Goal: Information Seeking & Learning: Find specific fact

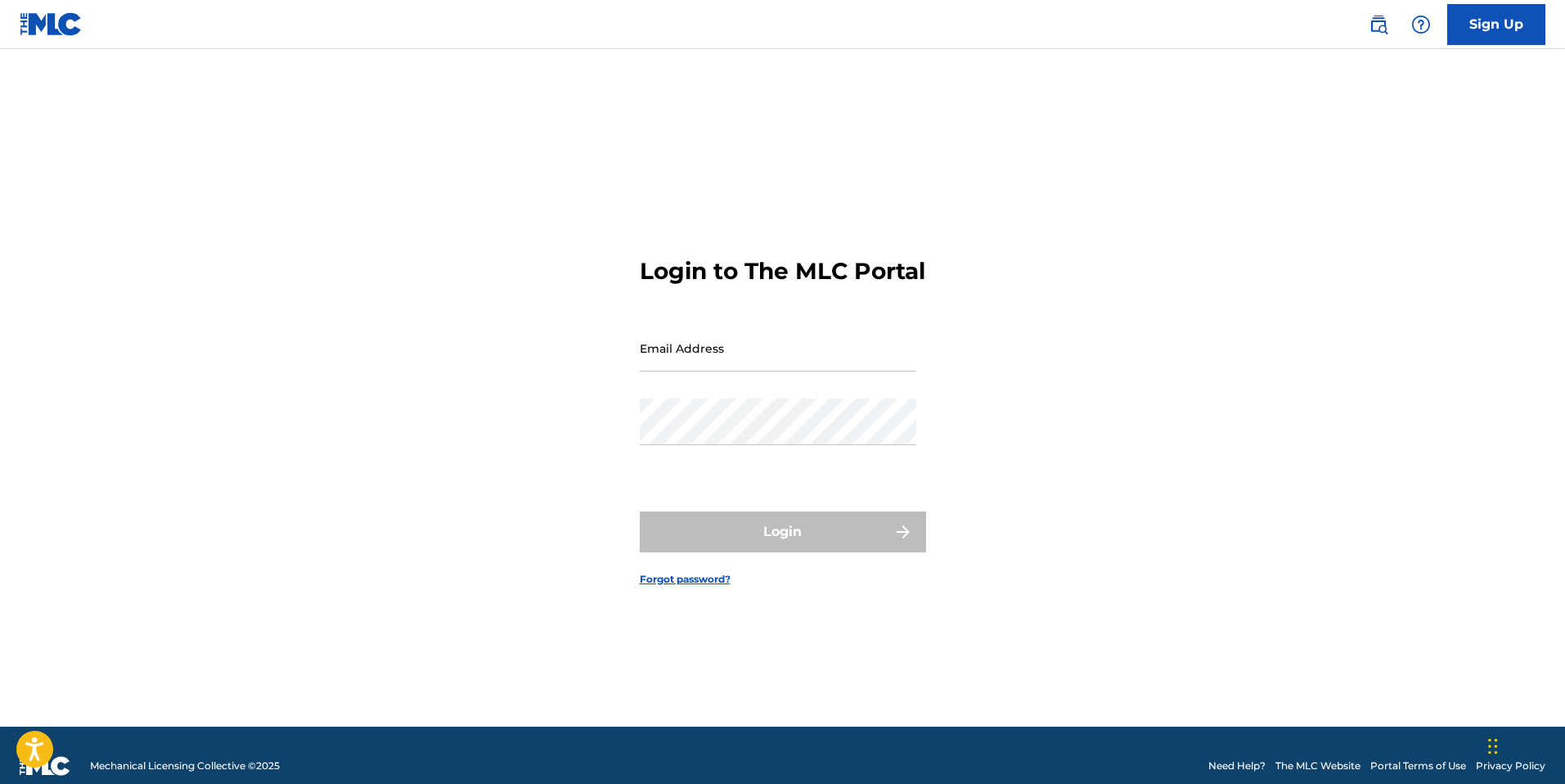
click at [777, 371] on input "Email Address" at bounding box center [778, 348] width 276 height 47
type input "[DOMAIN_NAME][EMAIL_ADDRESS][DOMAIN_NAME]"
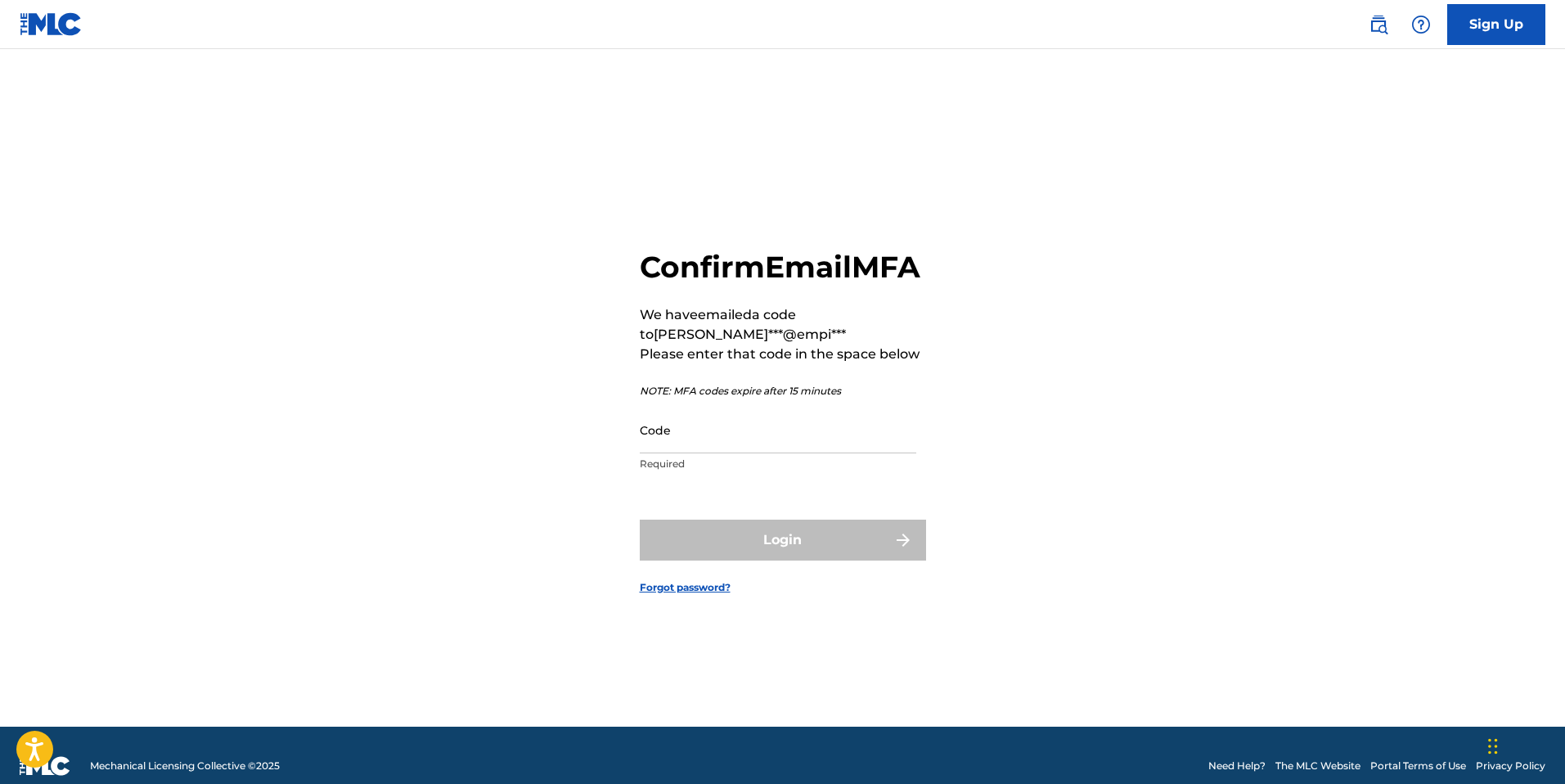
click at [829, 453] on input "Code" at bounding box center [778, 430] width 276 height 47
paste input "164159"
drag, startPoint x: 829, startPoint y: 456, endPoint x: 828, endPoint y: 471, distance: 15.0
click at [829, 453] on input "Code" at bounding box center [778, 430] width 276 height 47
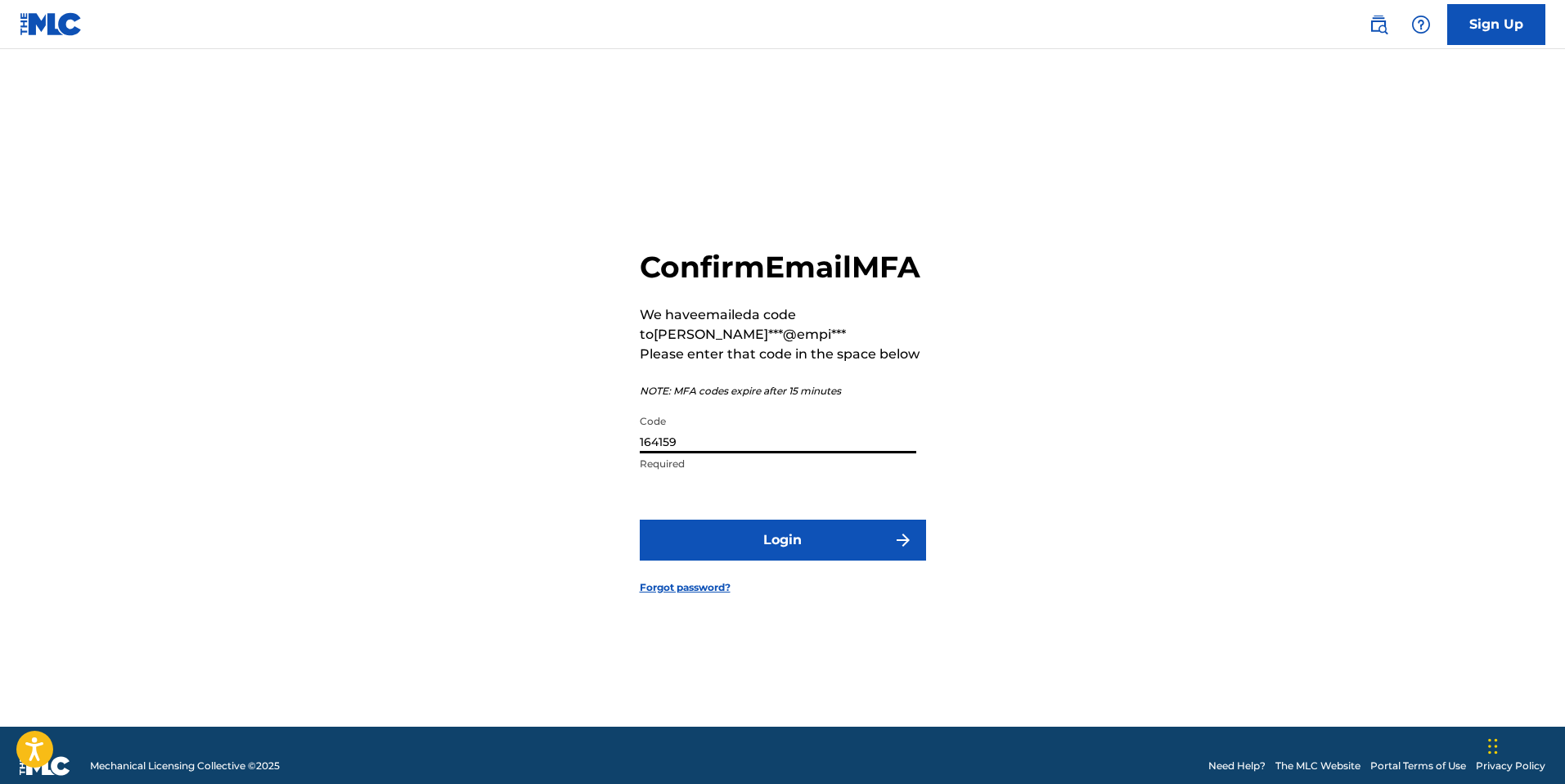
type input "164159"
click at [858, 552] on button "Login" at bounding box center [783, 540] width 287 height 41
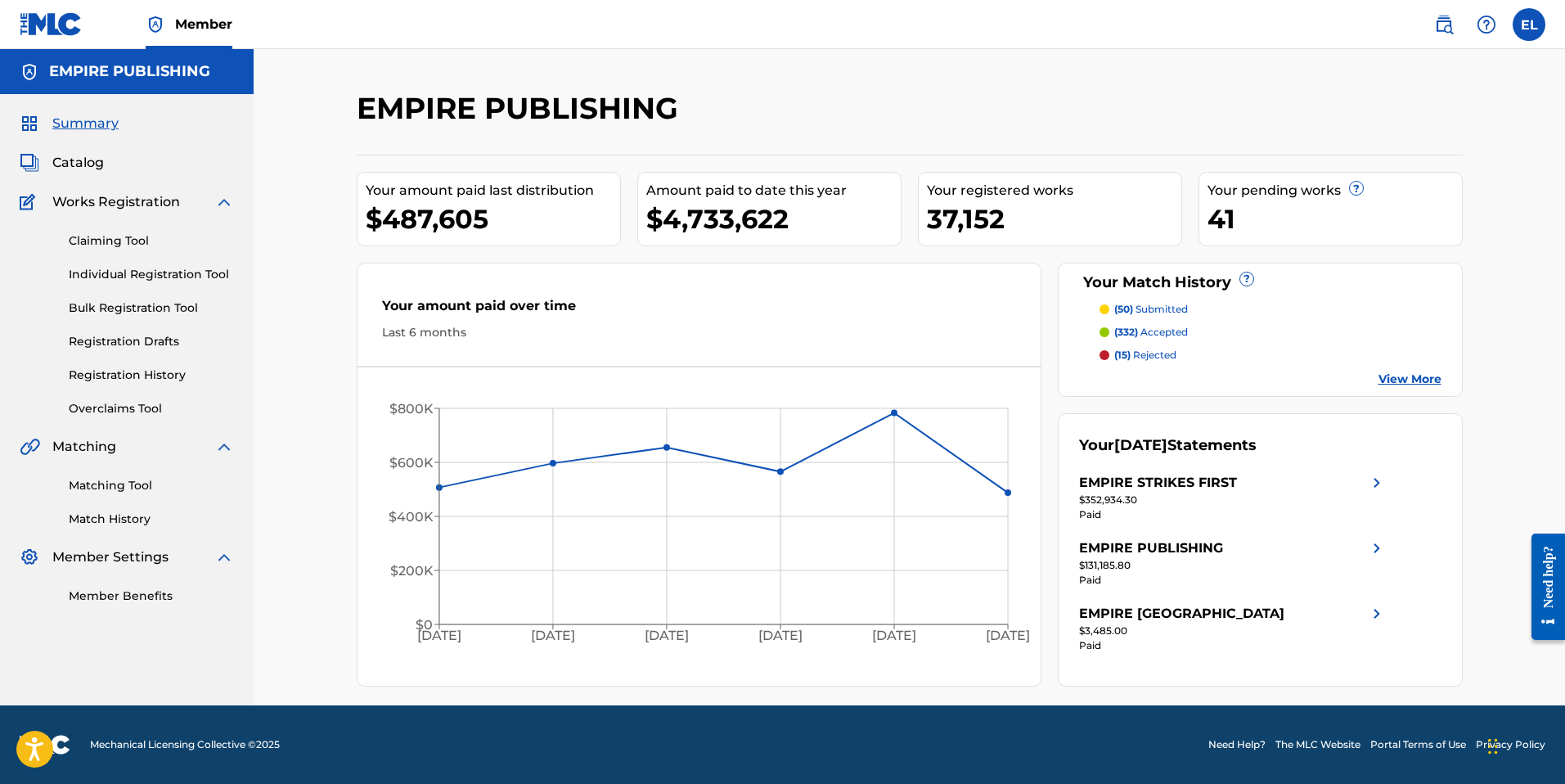
click at [1456, 29] on link at bounding box center [1444, 25] width 32 height 32
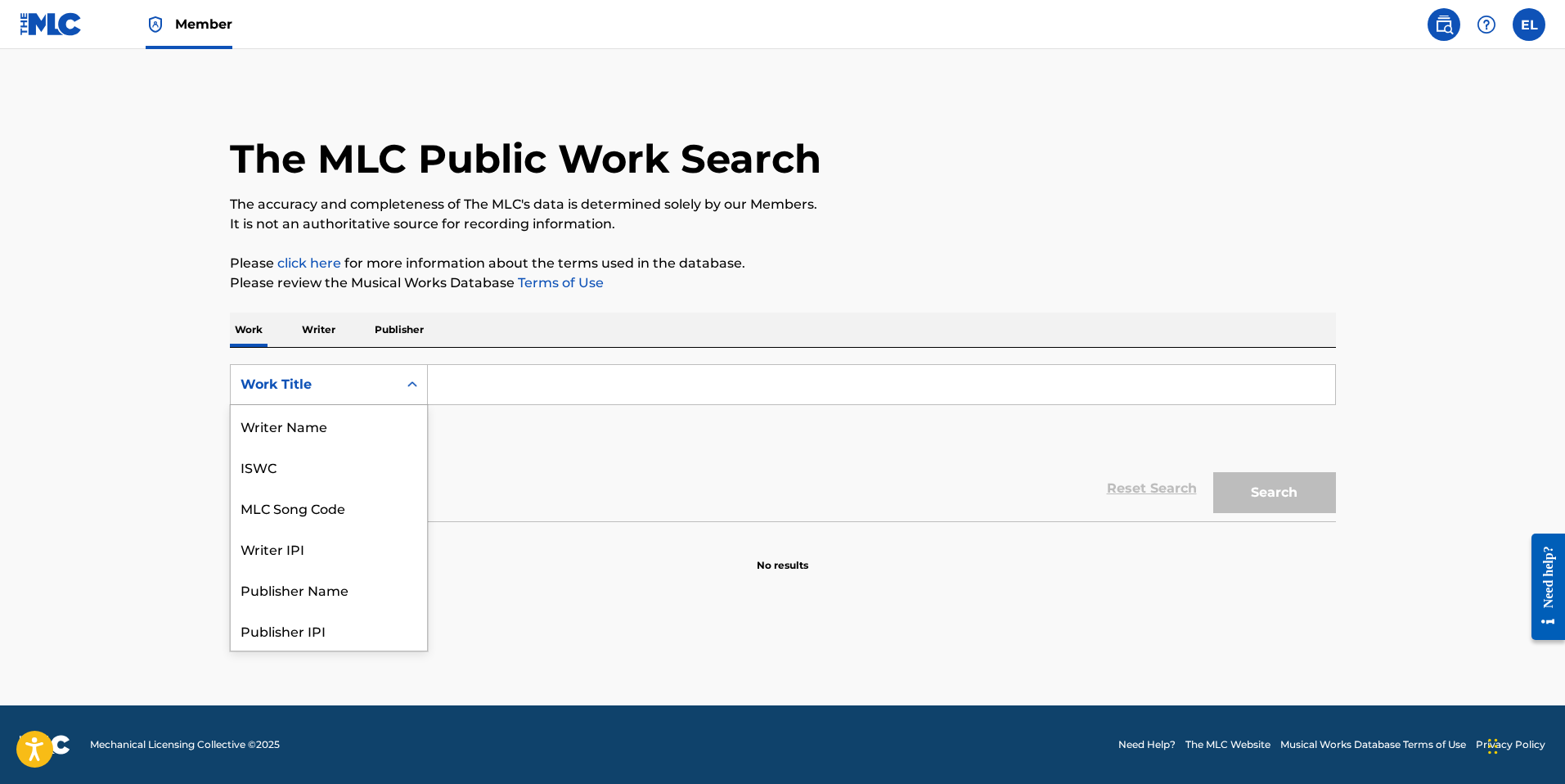
click at [331, 372] on div "Work Title" at bounding box center [314, 384] width 167 height 31
click at [311, 334] on p "Writer" at bounding box center [318, 329] width 44 height 34
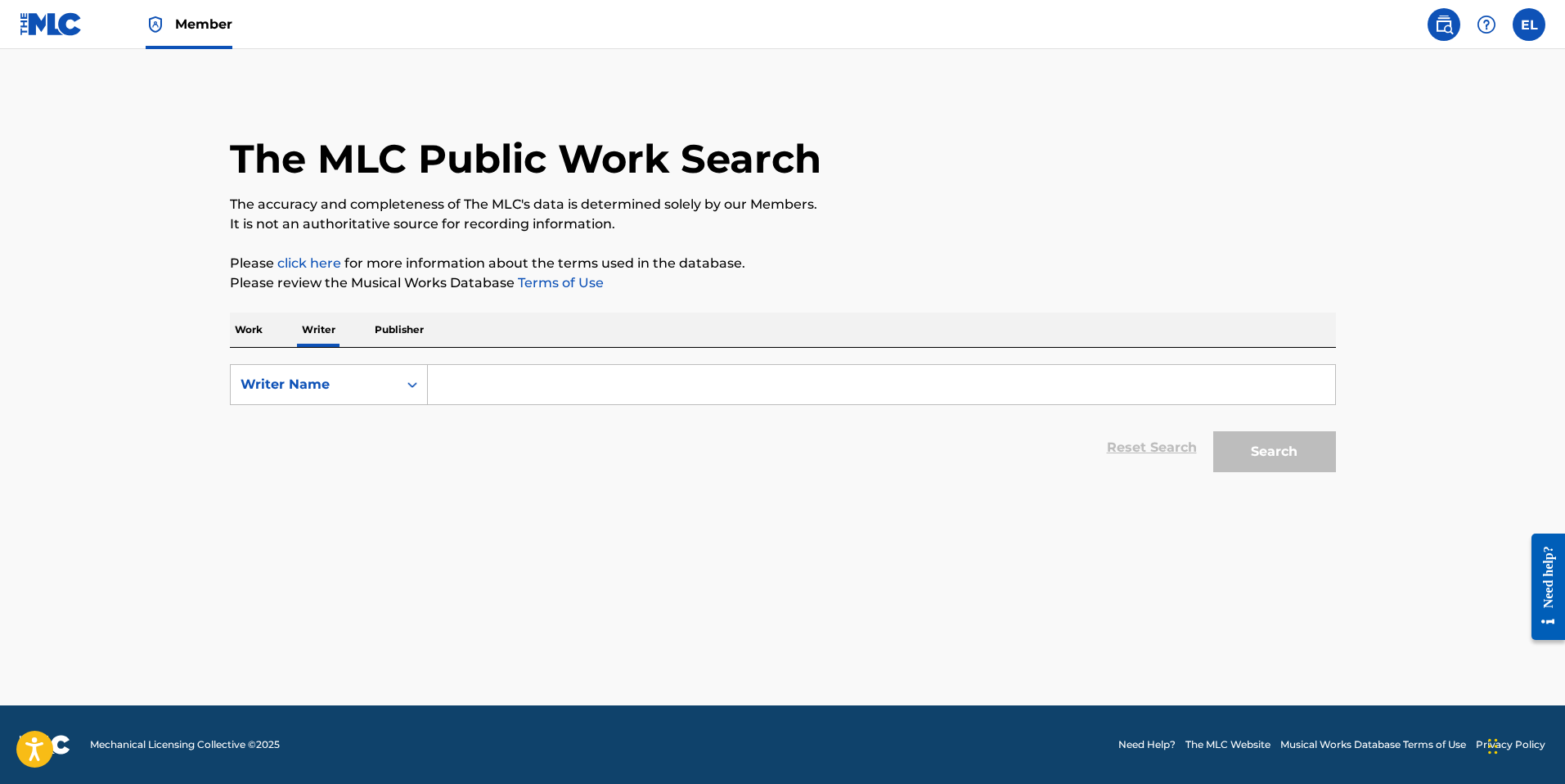
click at [474, 388] on input "Search Form" at bounding box center [881, 385] width 907 height 39
paste input "164159"
type input "164159"
click at [519, 384] on input "Search Form" at bounding box center [881, 385] width 907 height 39
drag, startPoint x: 519, startPoint y: 384, endPoint x: 659, endPoint y: 419, distance: 144.3
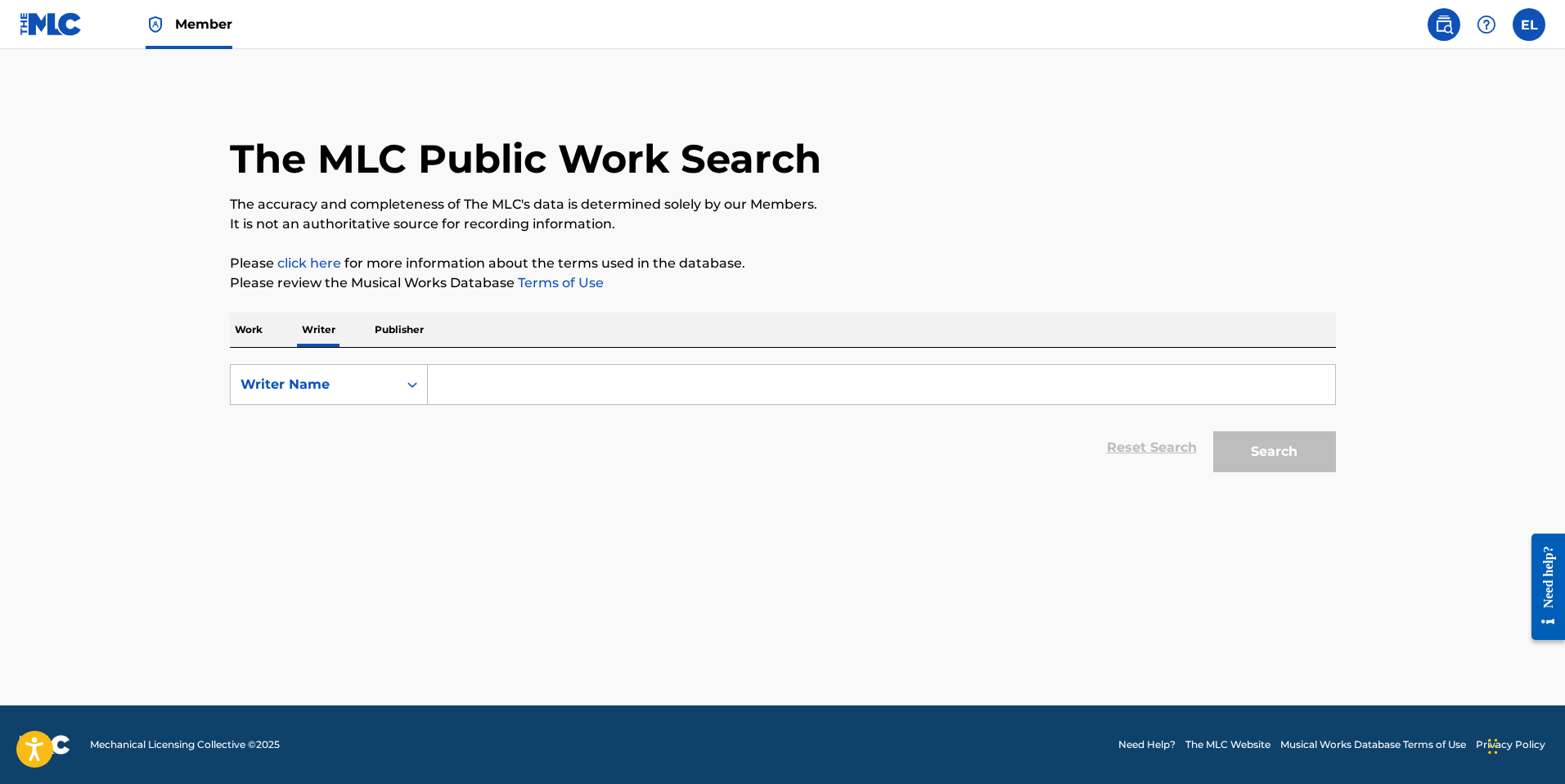
click at [518, 384] on input "Search Form" at bounding box center [881, 385] width 907 height 39
paste input "[PERSON_NAME][DEMOGRAPHIC_DATA]"
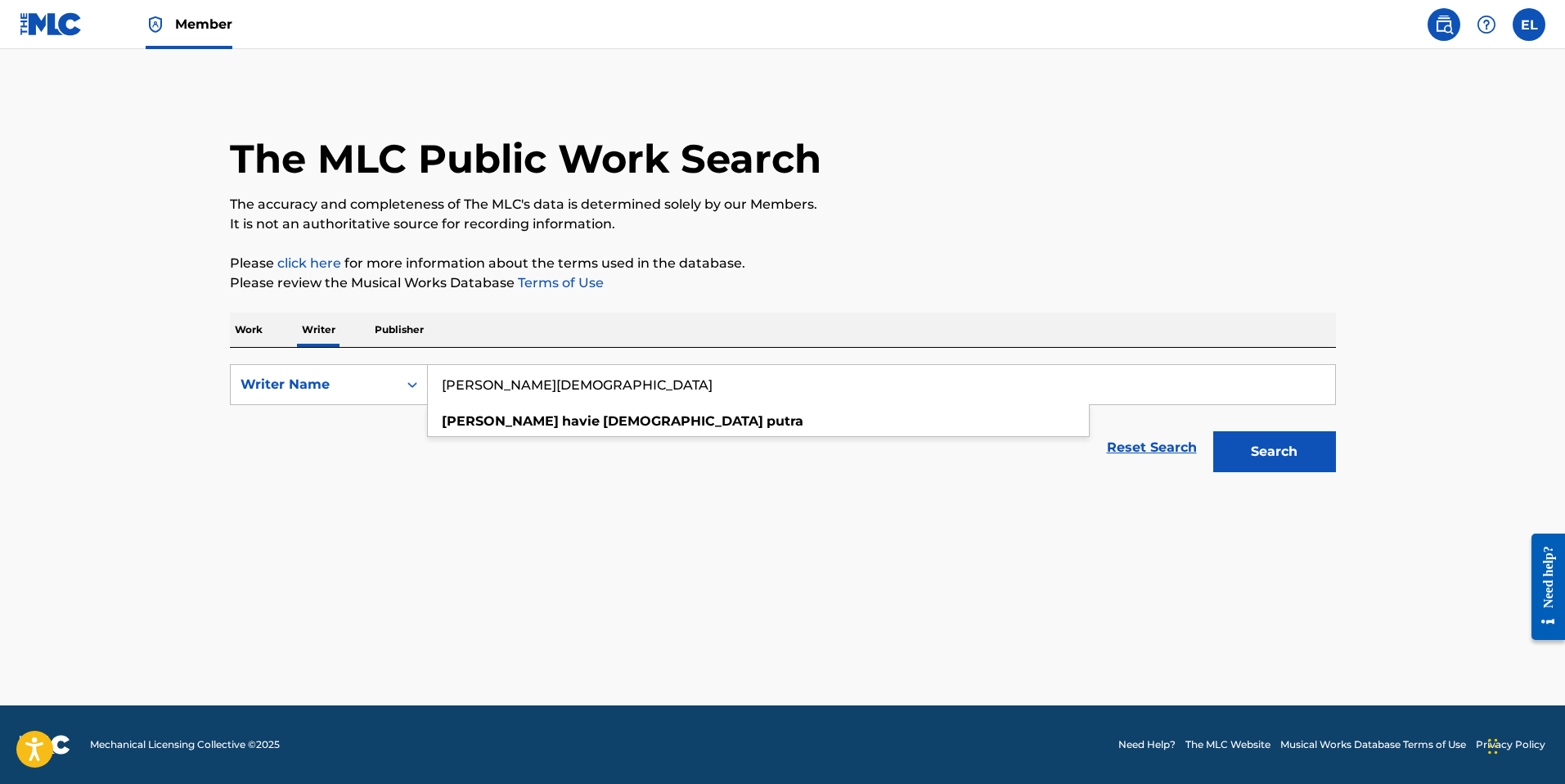
type input "[PERSON_NAME][DEMOGRAPHIC_DATA]"
click at [1286, 448] on button "Search" at bounding box center [1275, 451] width 123 height 41
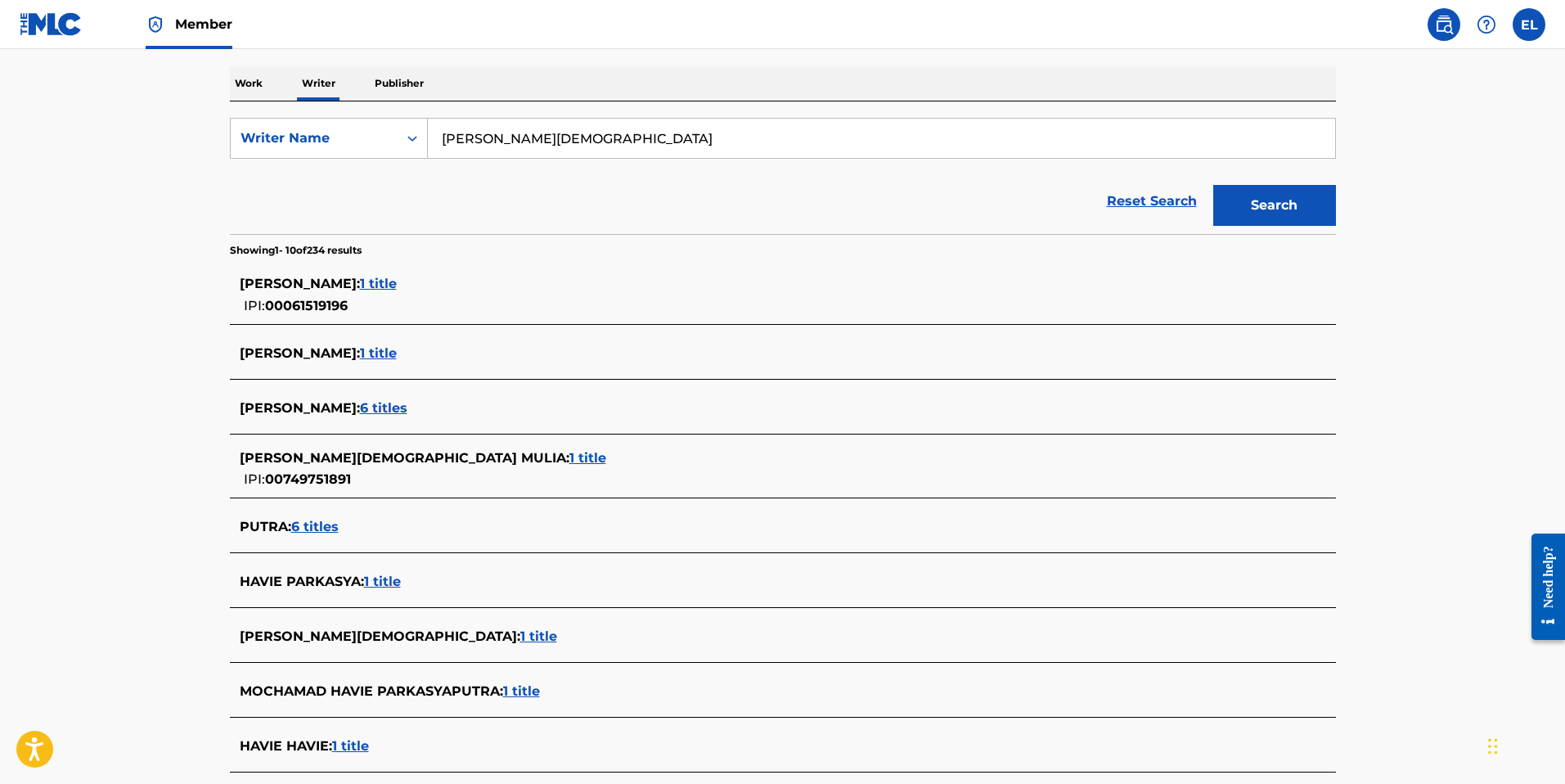
scroll to position [262, 0]
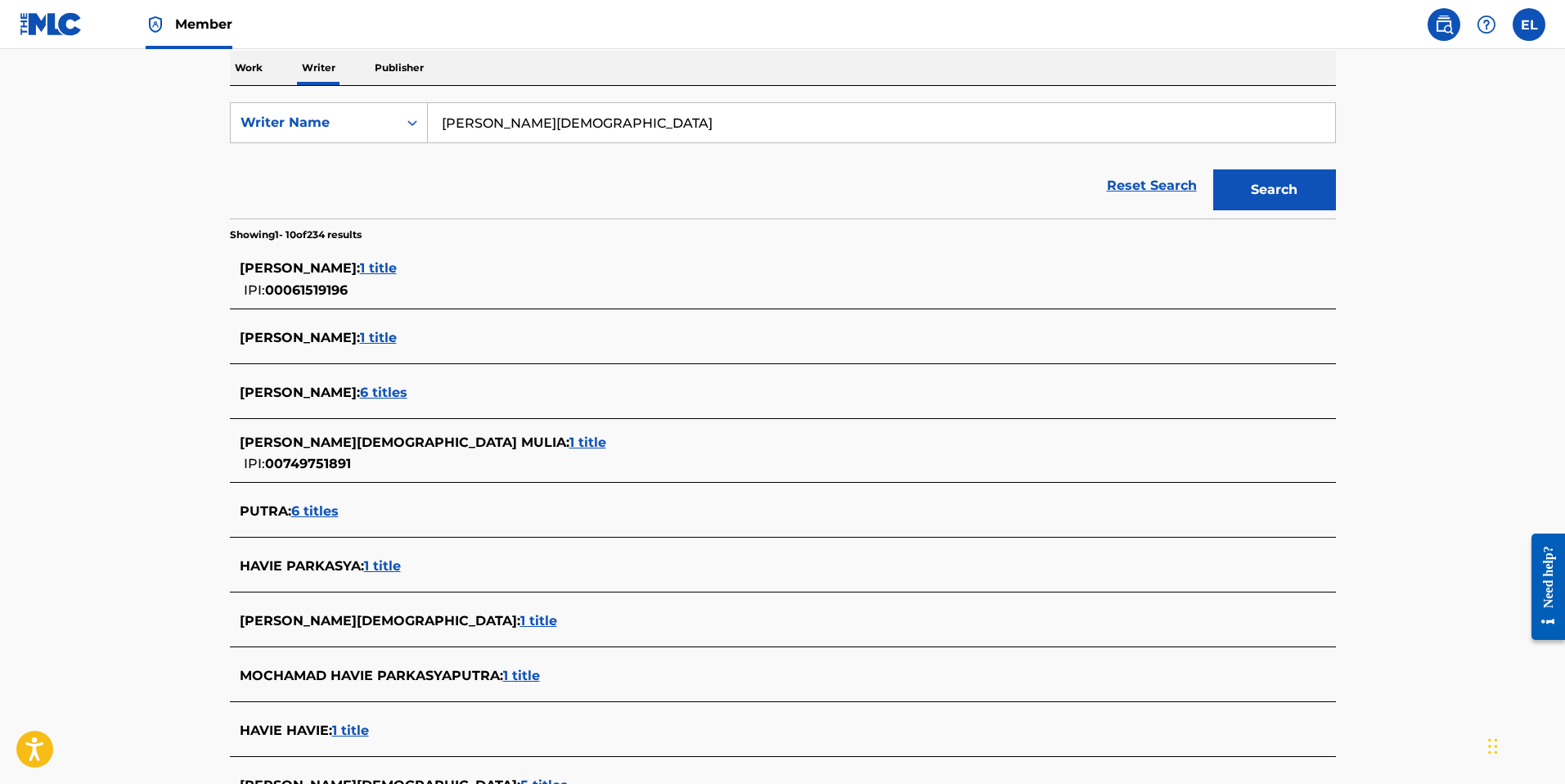
click at [394, 568] on span "1 title" at bounding box center [382, 566] width 37 height 15
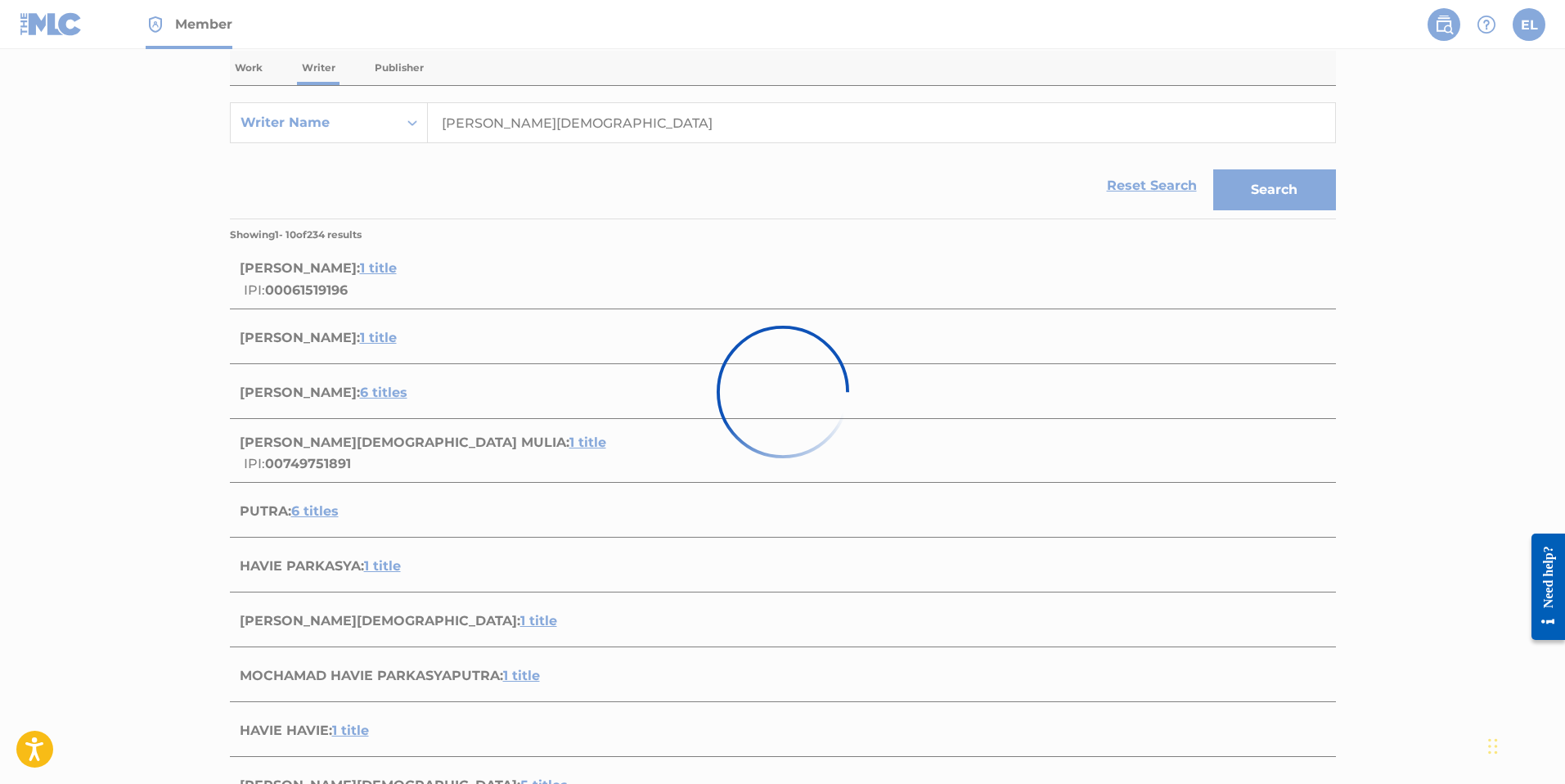
scroll to position [55, 0]
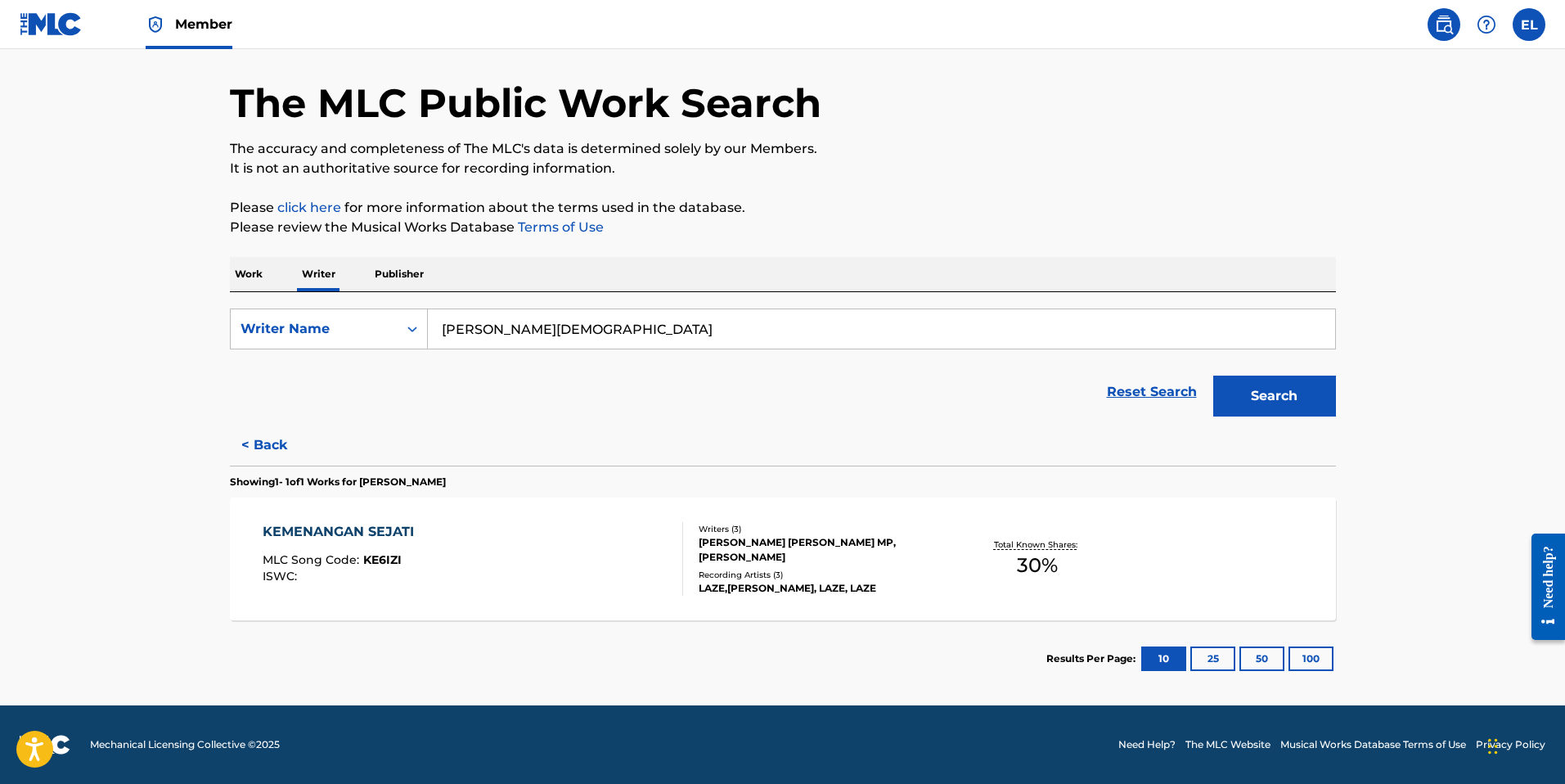
click at [424, 555] on div "KEMENANGAN SEJATI MLC Song Code : KE6IZI ISWC :" at bounding box center [473, 559] width 421 height 73
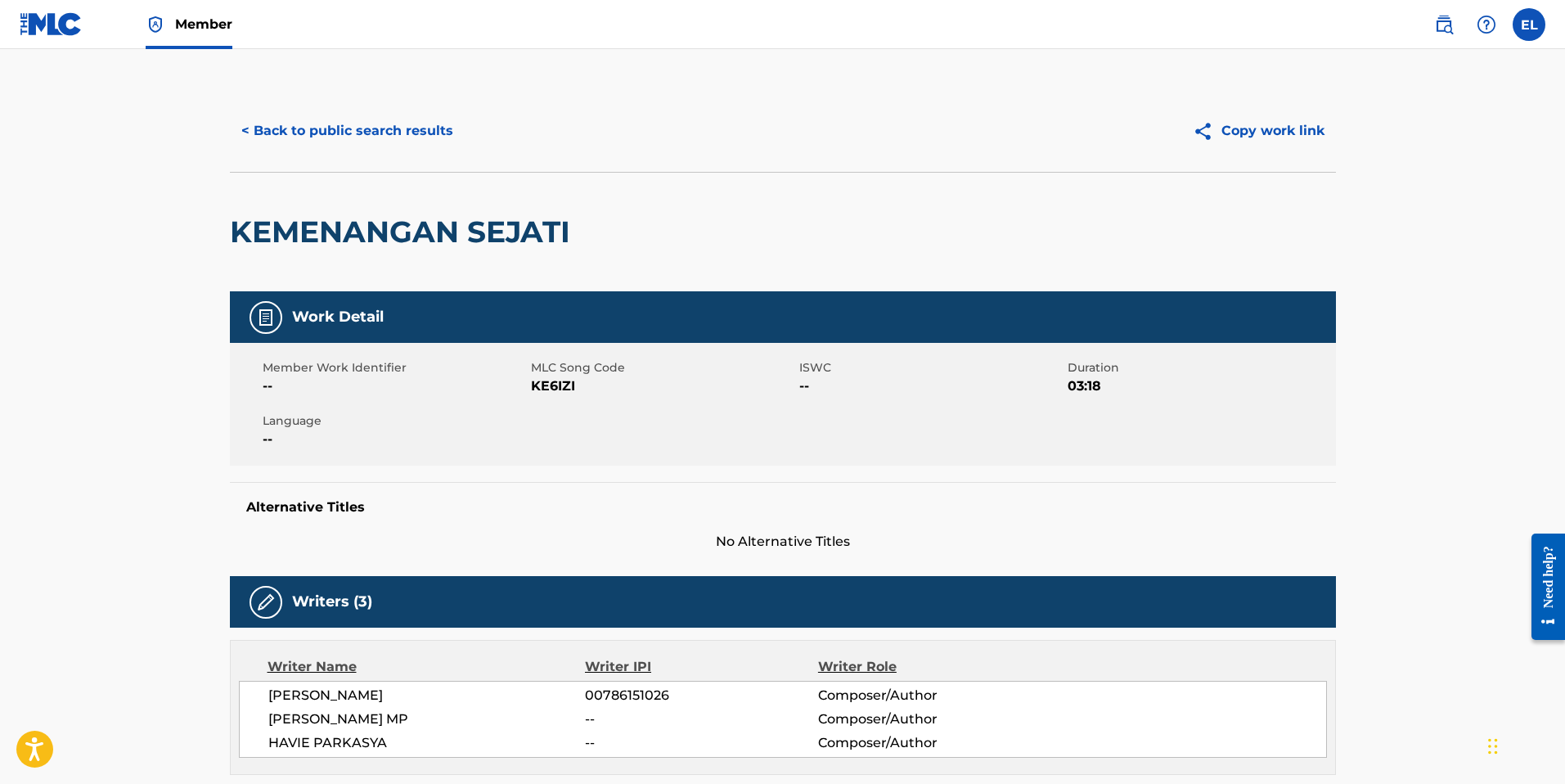
click at [545, 390] on span "KE6IZI" at bounding box center [663, 386] width 265 height 20
copy span "KE6IZI"
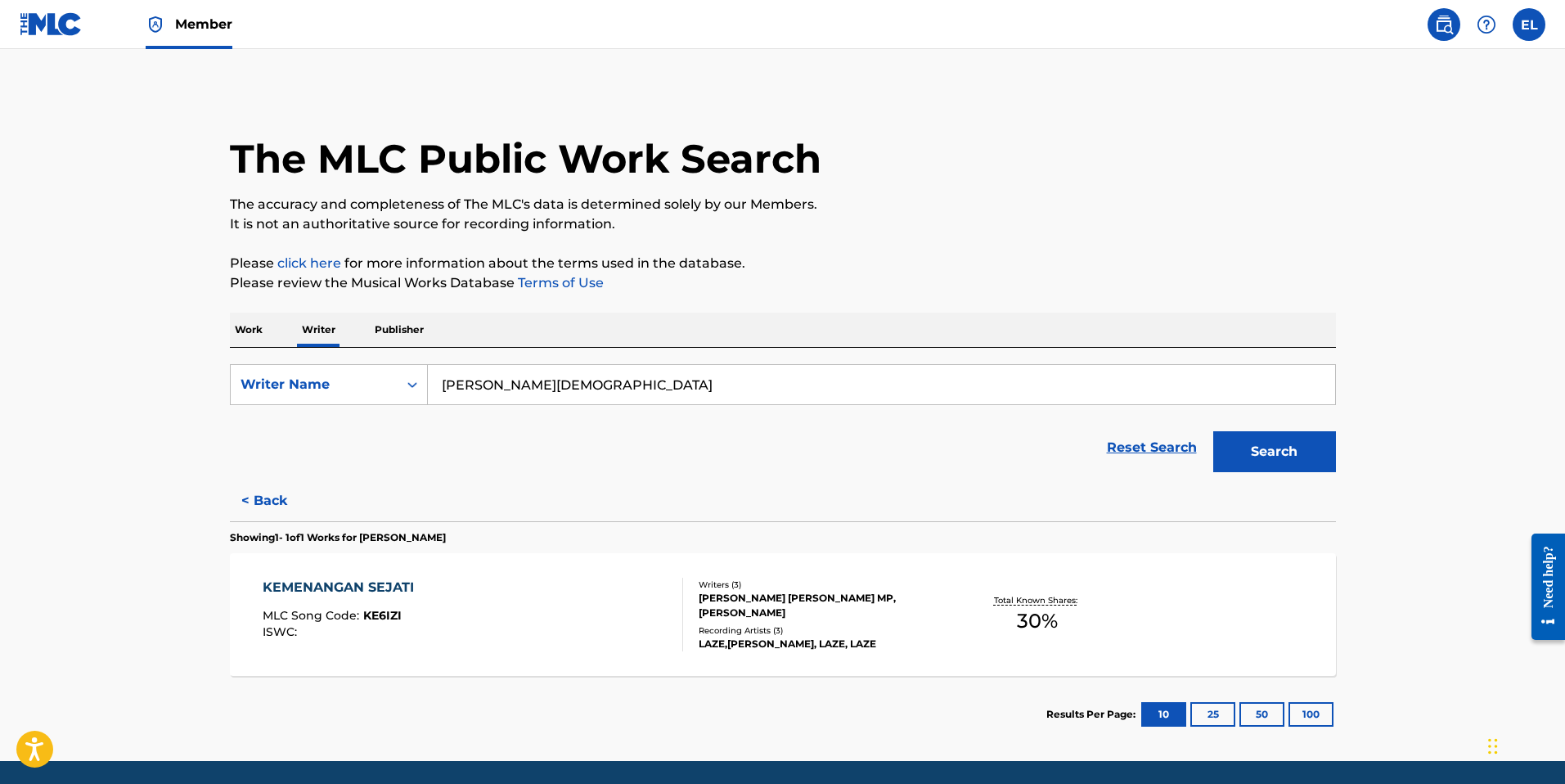
click at [277, 491] on button "< Back" at bounding box center [278, 501] width 98 height 41
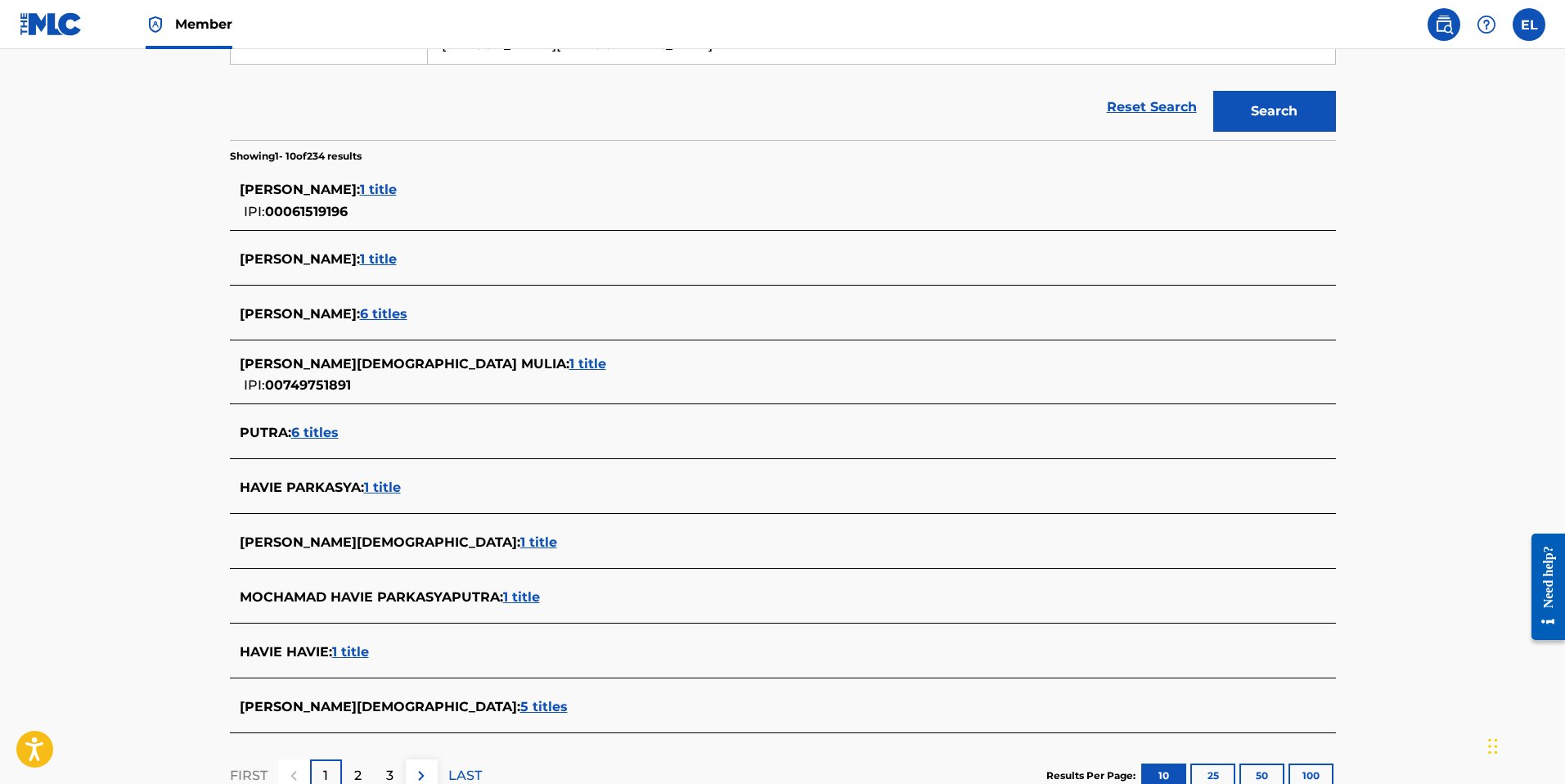
scroll to position [342, 0]
click at [527, 543] on span "1 title" at bounding box center [538, 540] width 37 height 15
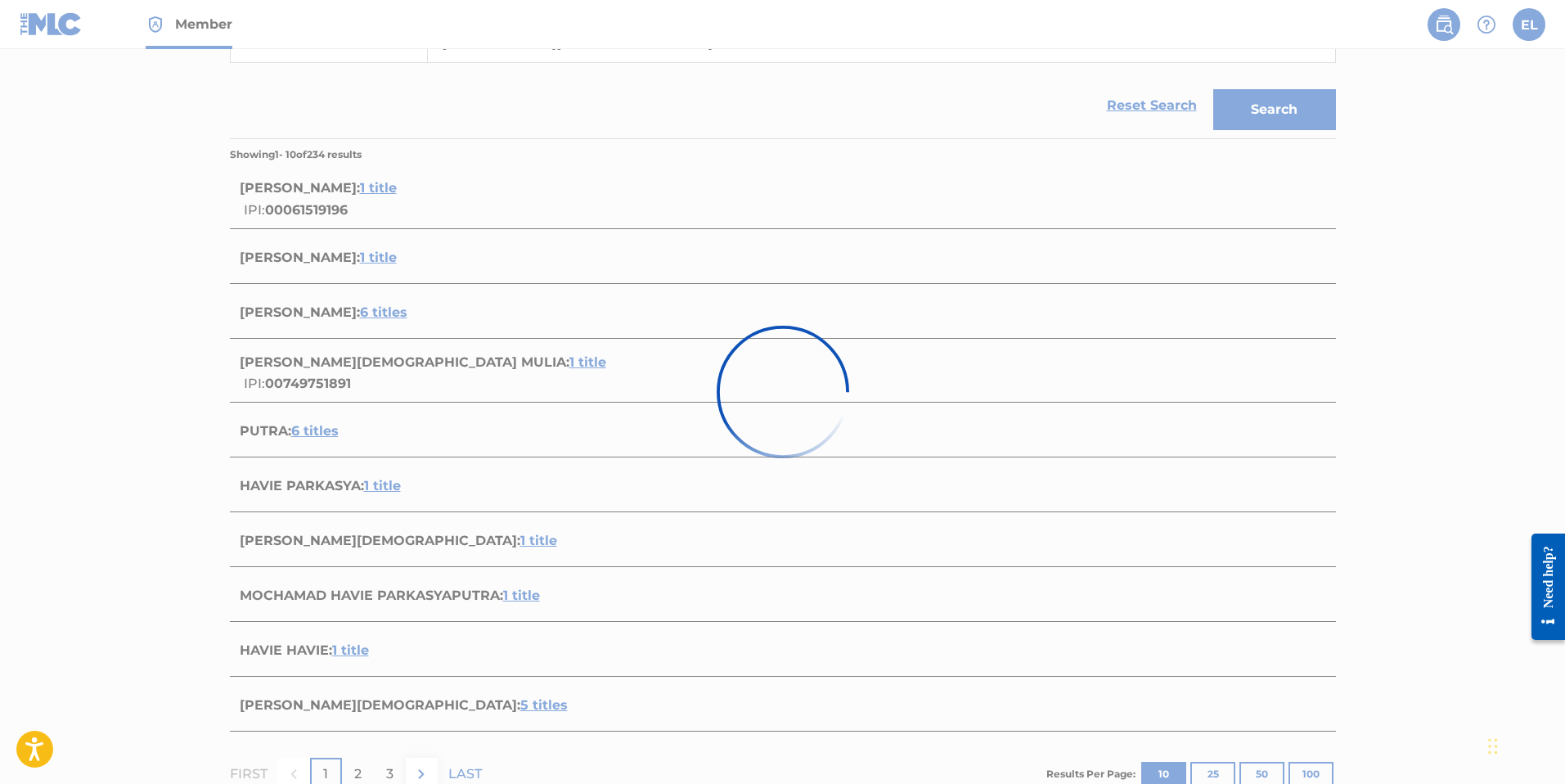
scroll to position [55, 0]
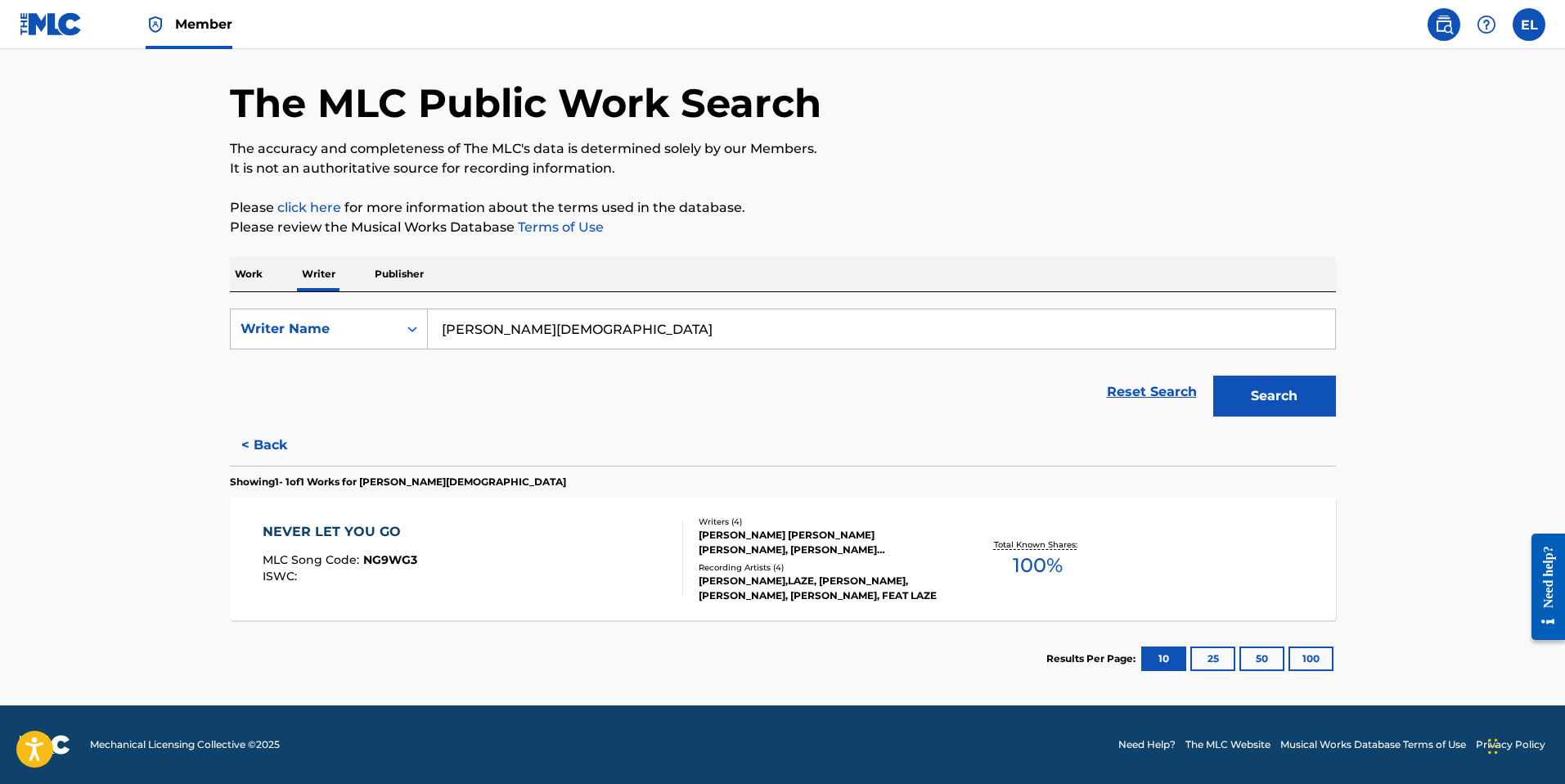
click at [659, 586] on div "NEVER LET YOU GO MLC Song Code : NG9WG3 ISWC :" at bounding box center [473, 559] width 421 height 73
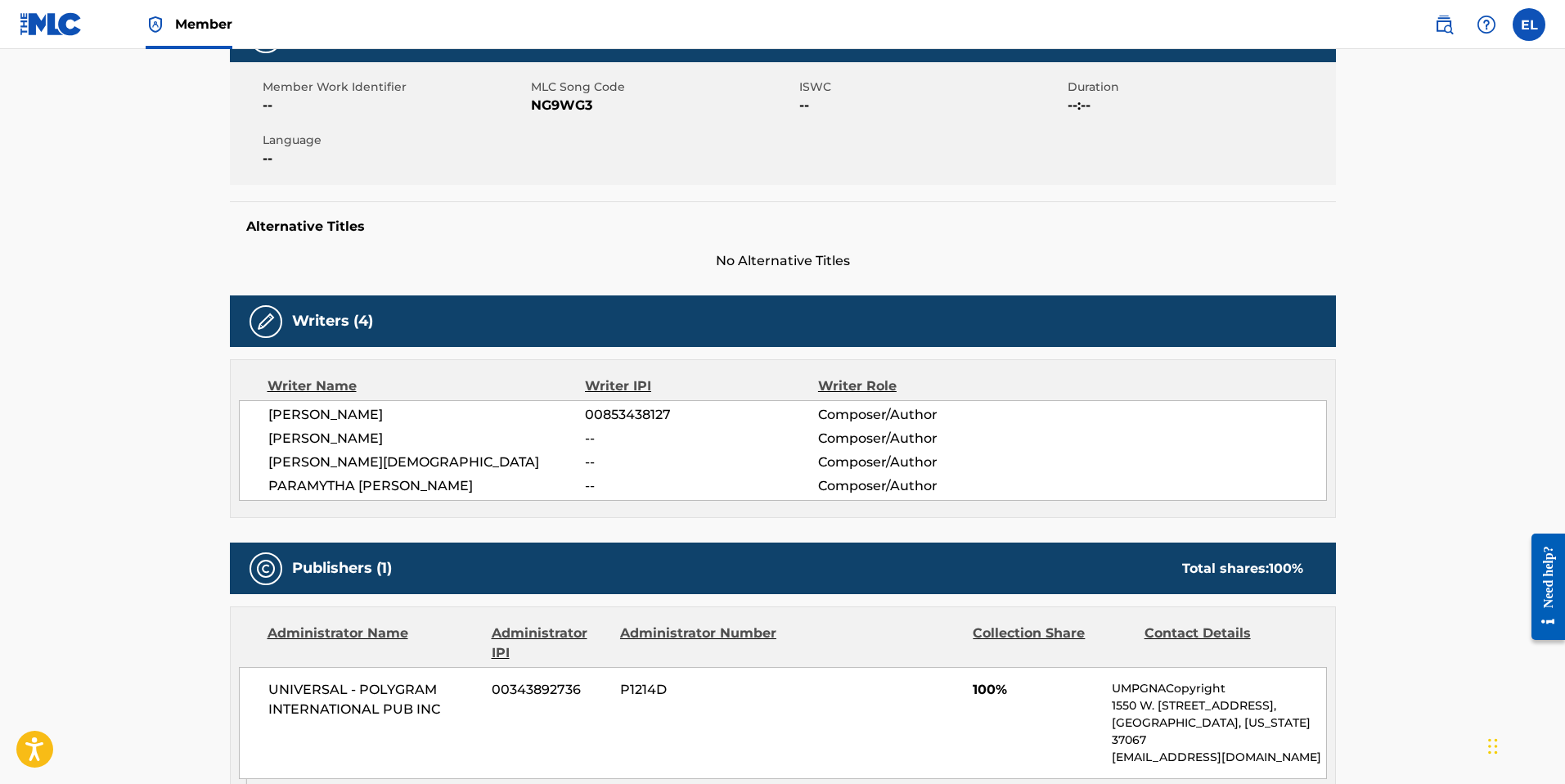
scroll to position [171, 0]
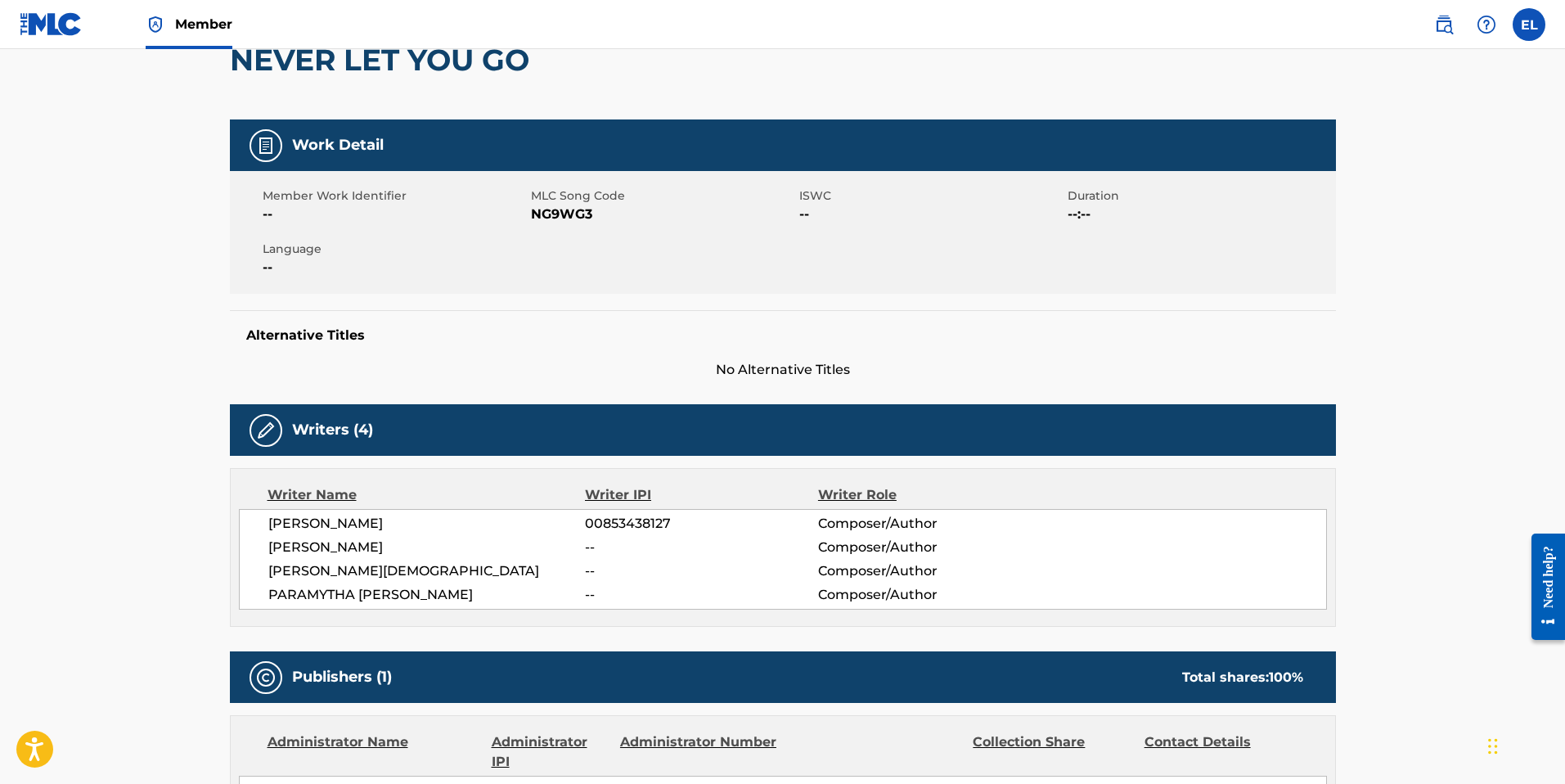
click at [550, 214] on span "NG9WG3" at bounding box center [663, 214] width 265 height 20
copy span "NG9WG3"
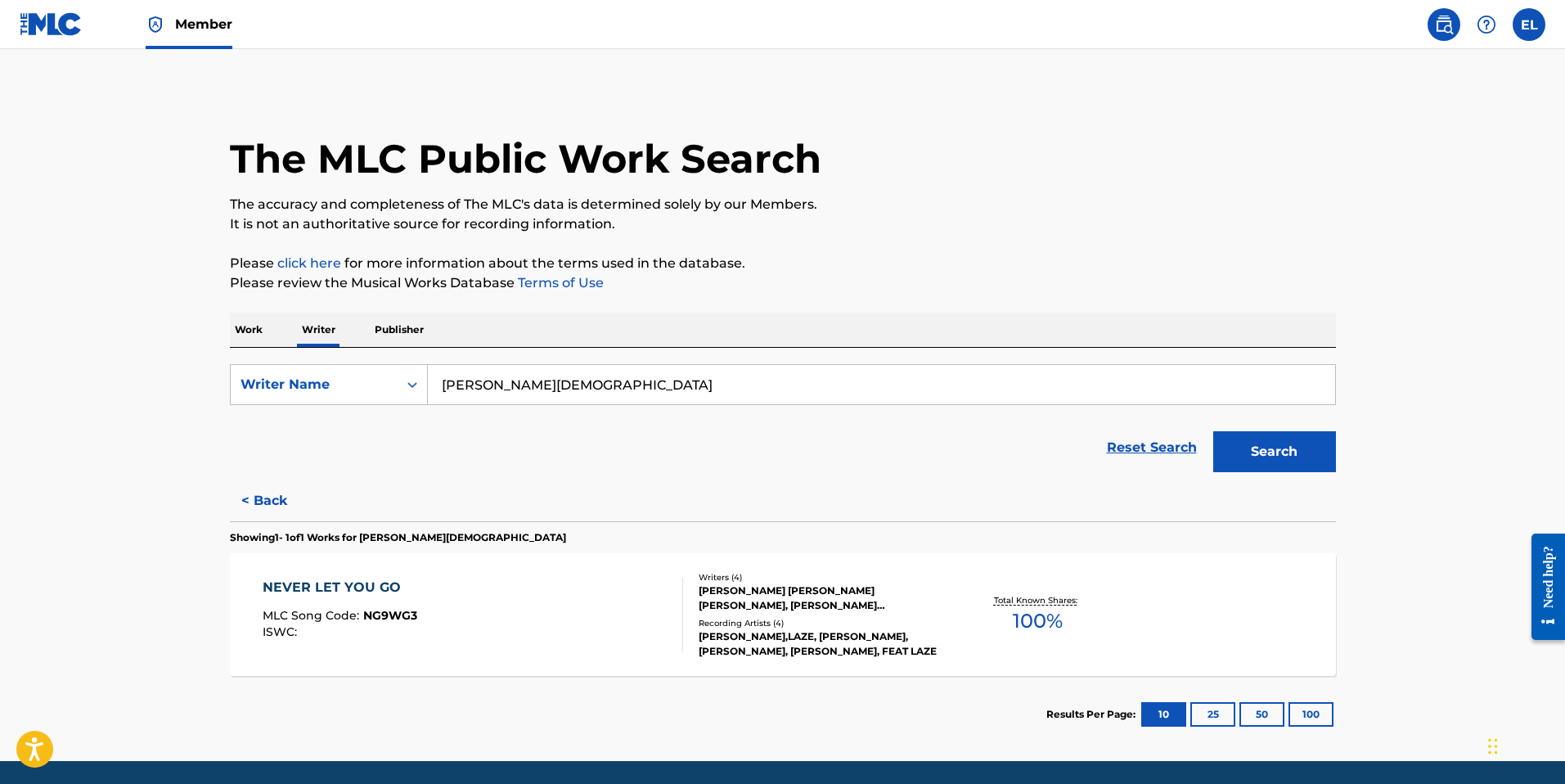
click at [262, 491] on button "< Back" at bounding box center [278, 501] width 98 height 41
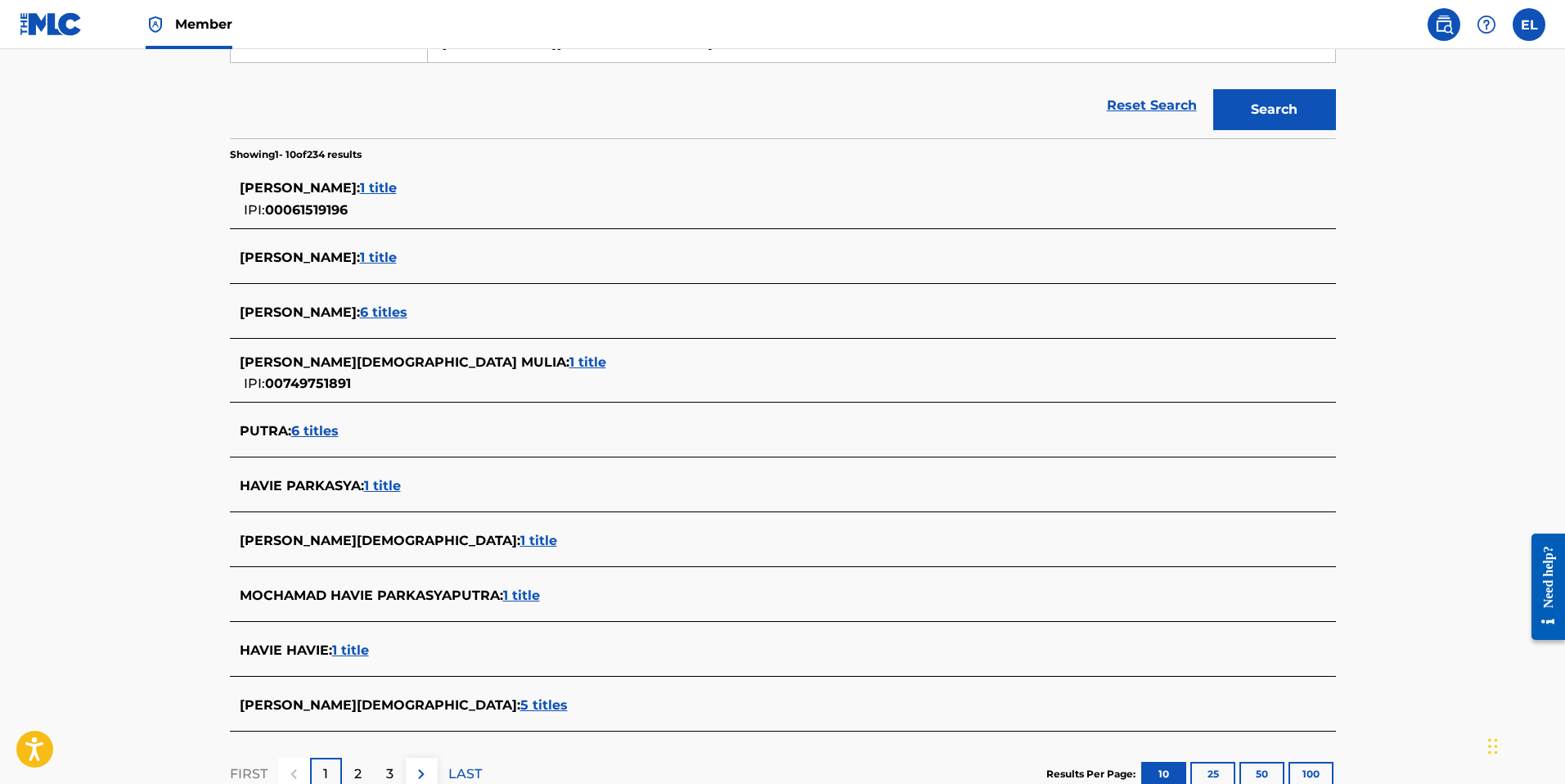
scroll to position [374, 0]
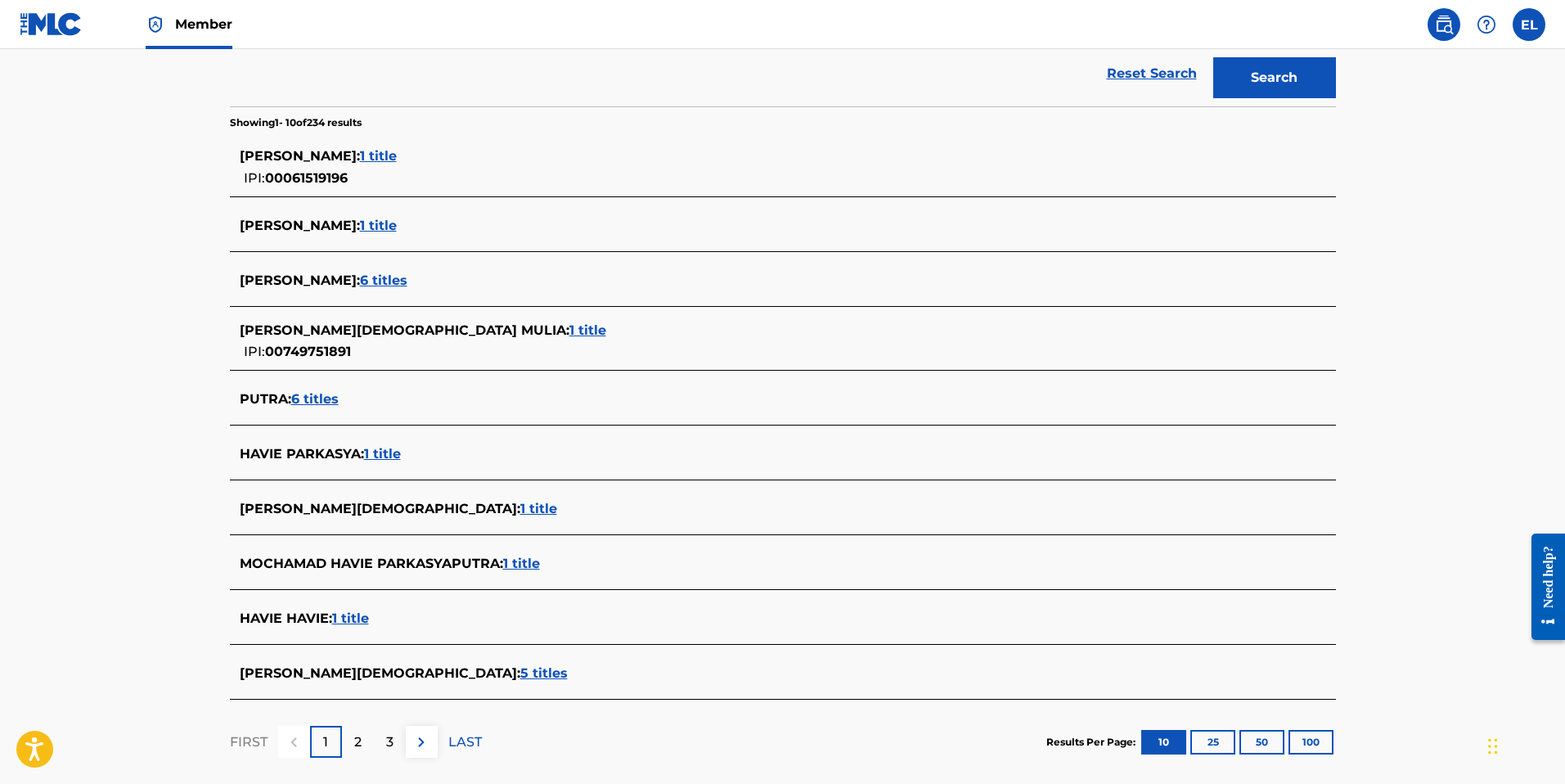
click at [524, 563] on span "1 title" at bounding box center [521, 563] width 37 height 15
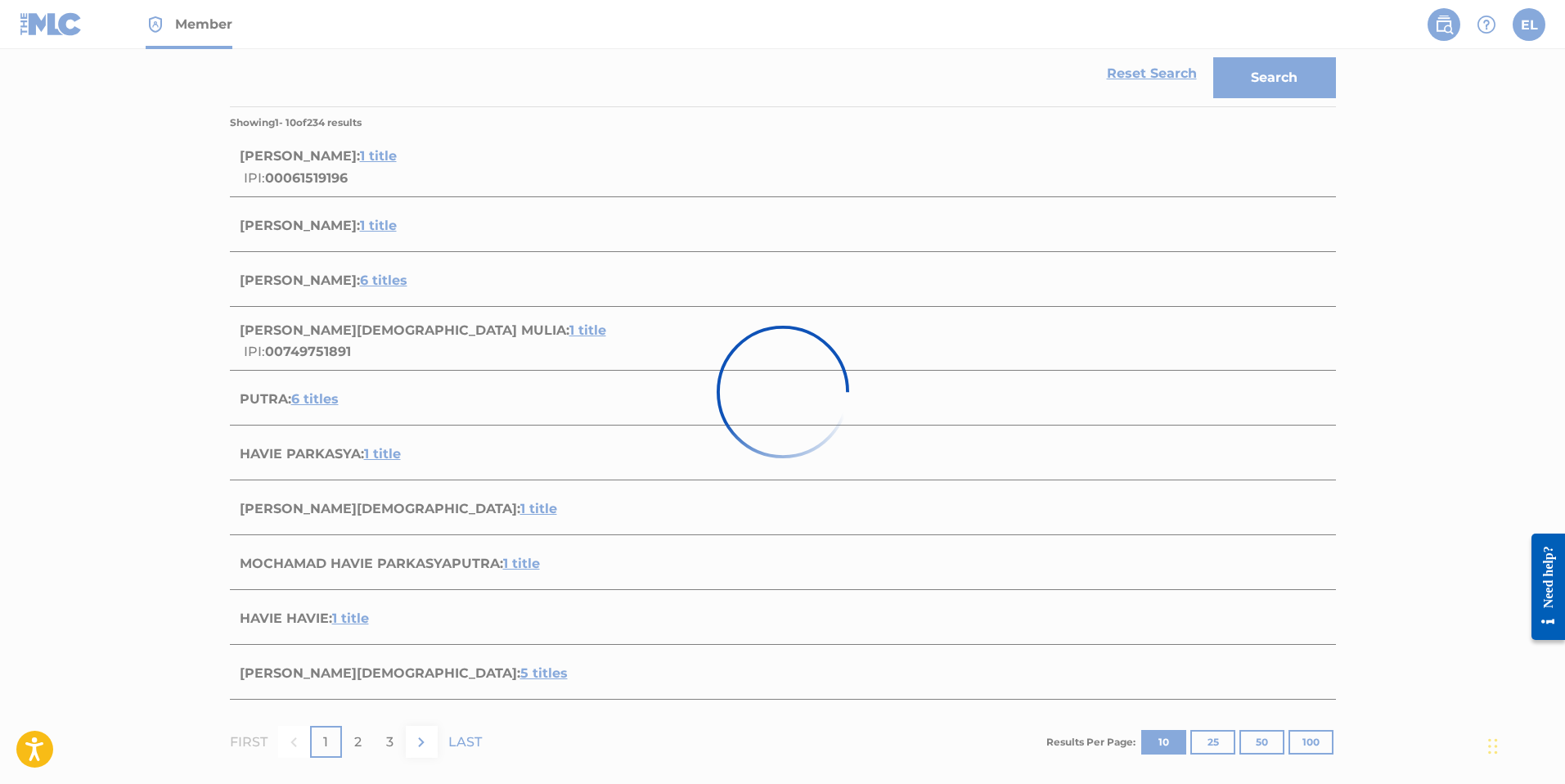
scroll to position [55, 0]
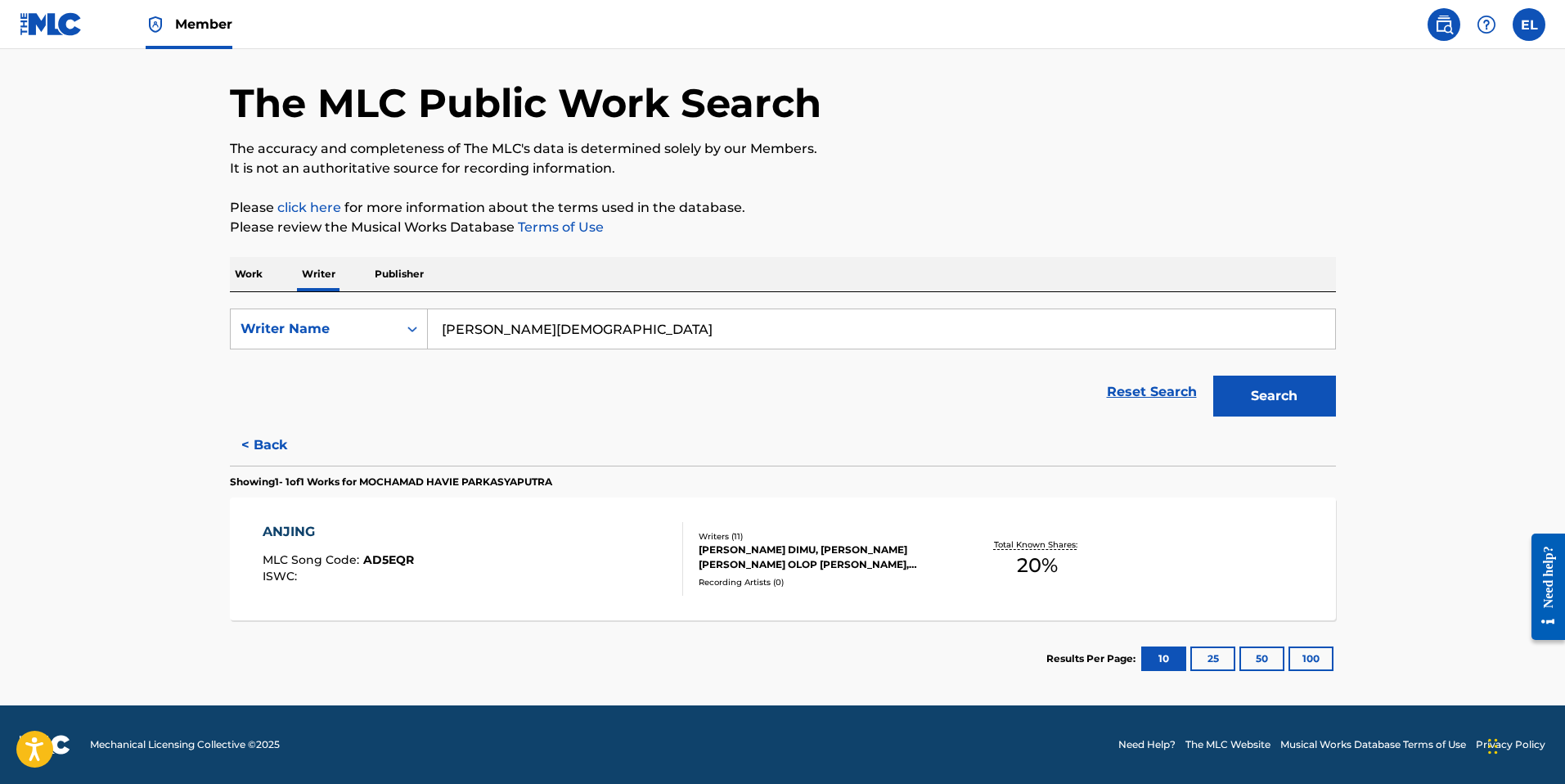
click at [275, 449] on button "< Back" at bounding box center [278, 445] width 98 height 41
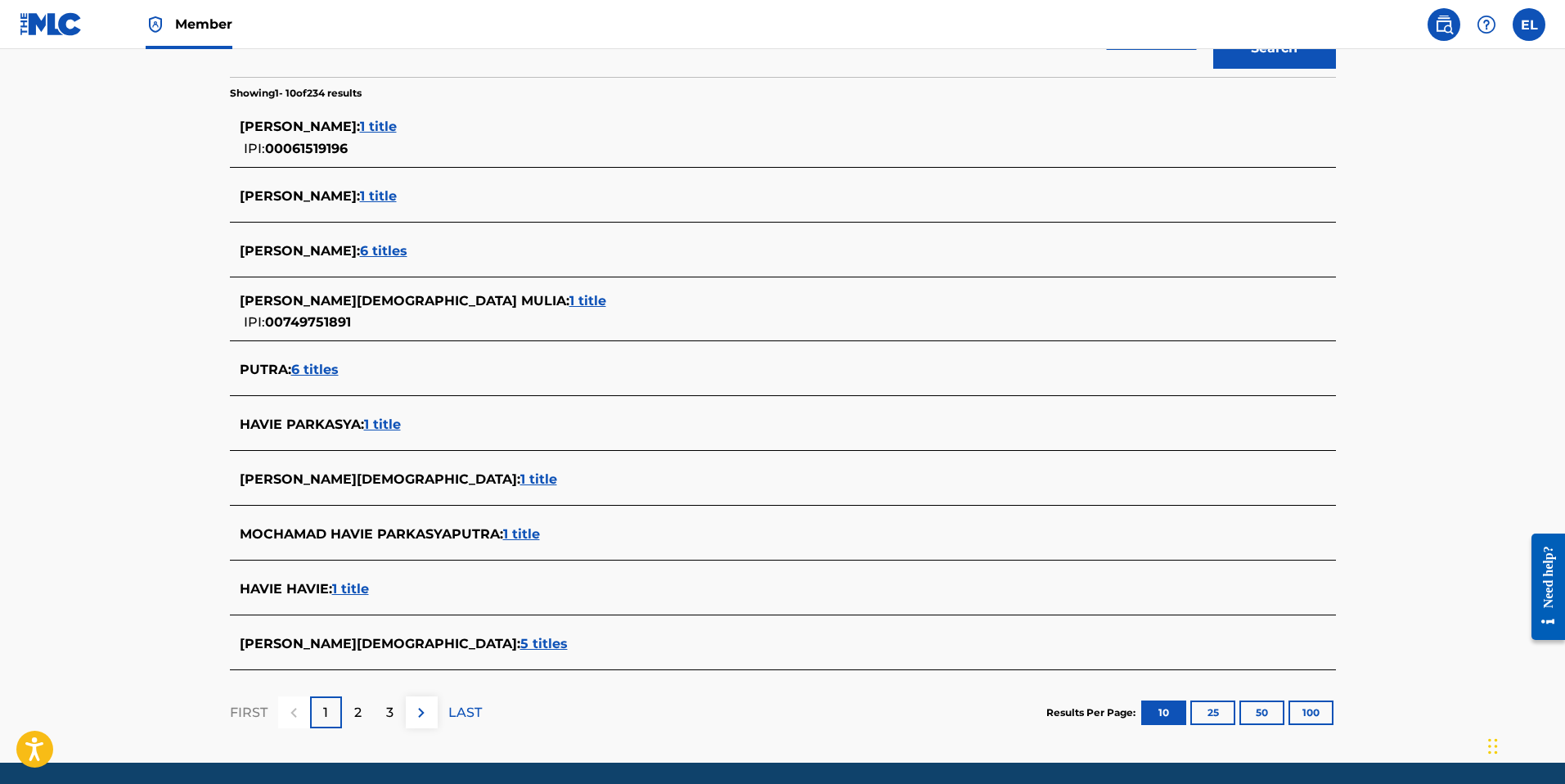
scroll to position [400, 0]
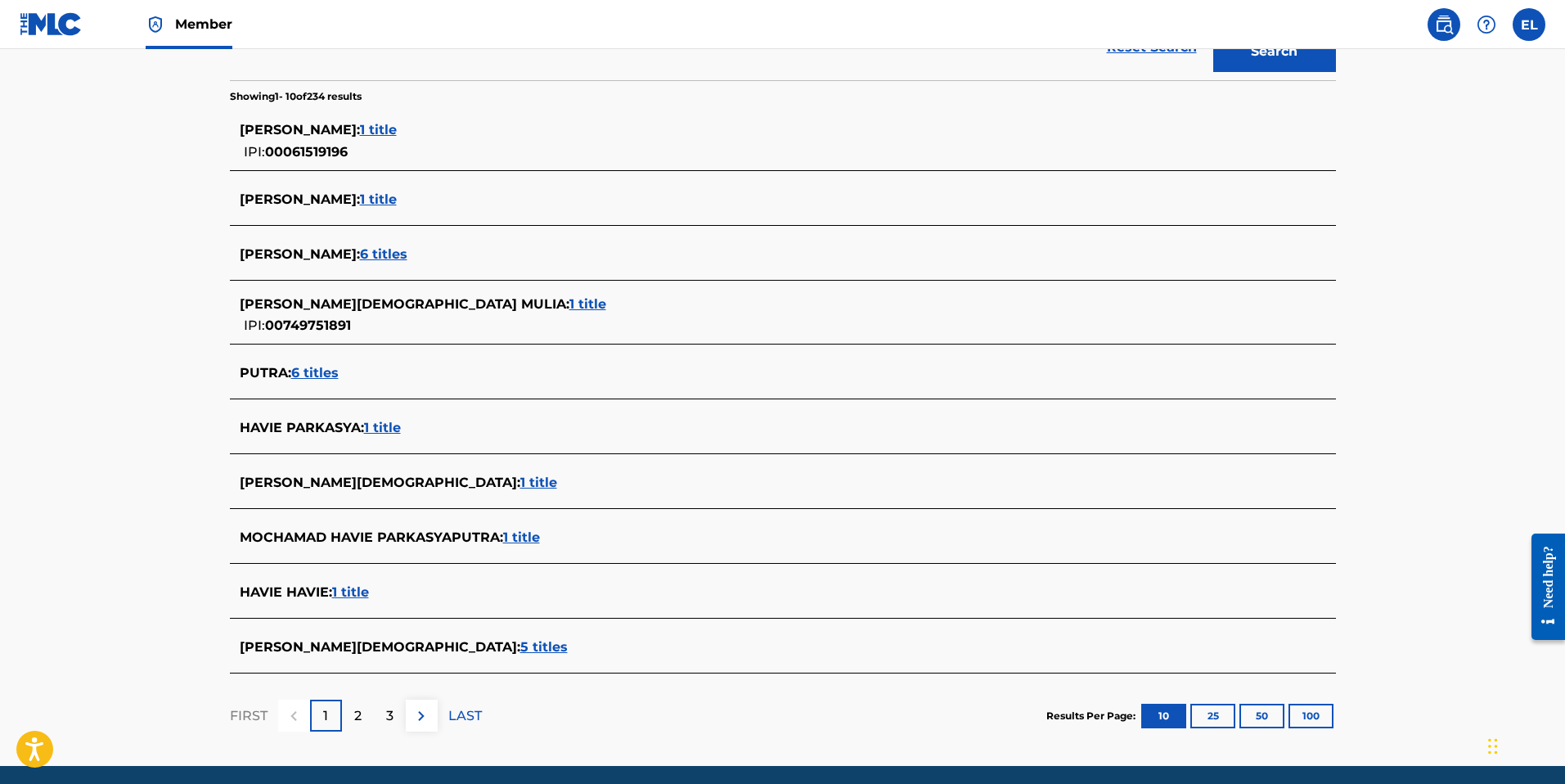
click at [365, 592] on span "1 title" at bounding box center [350, 592] width 37 height 15
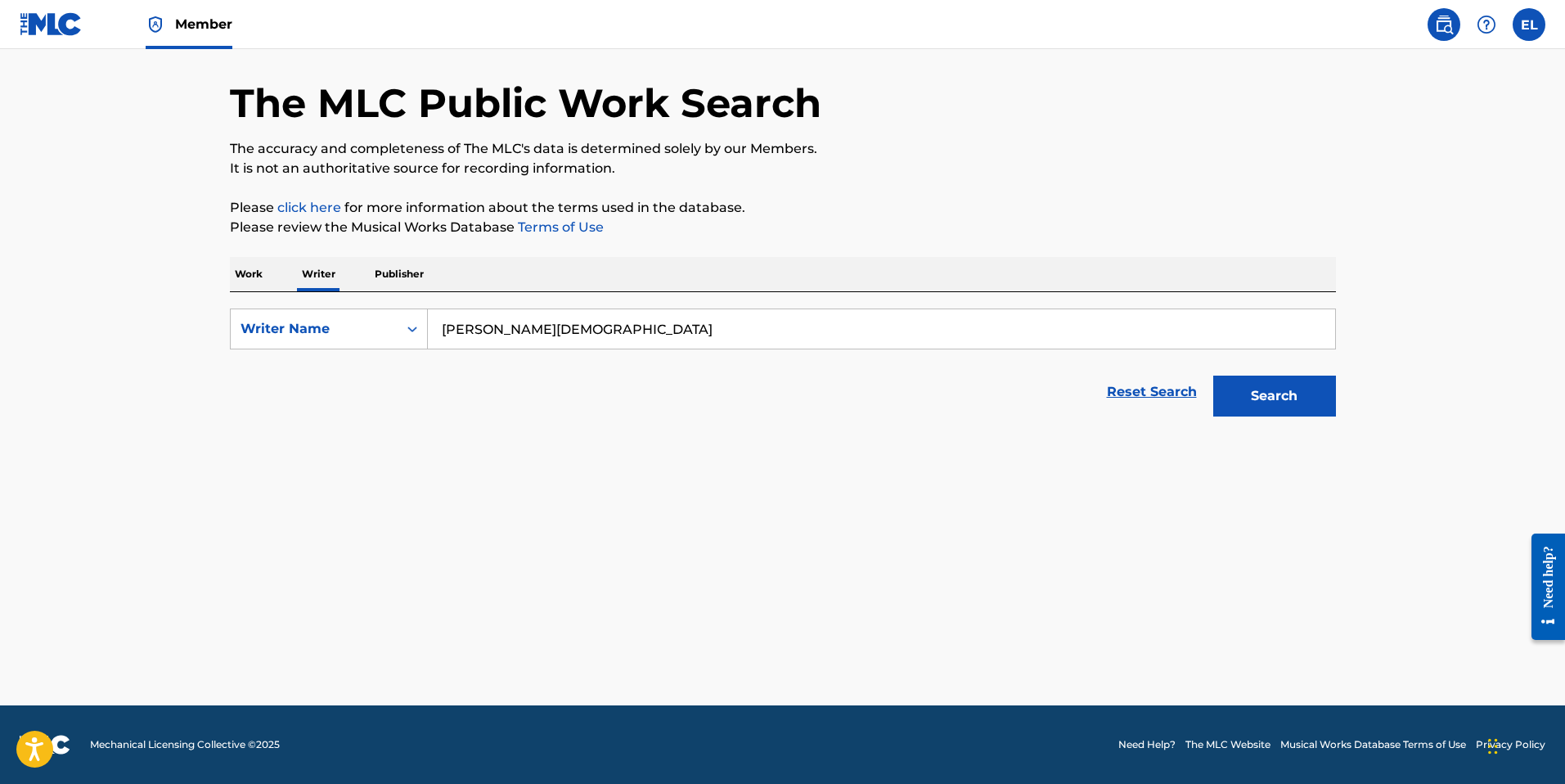
scroll to position [55, 0]
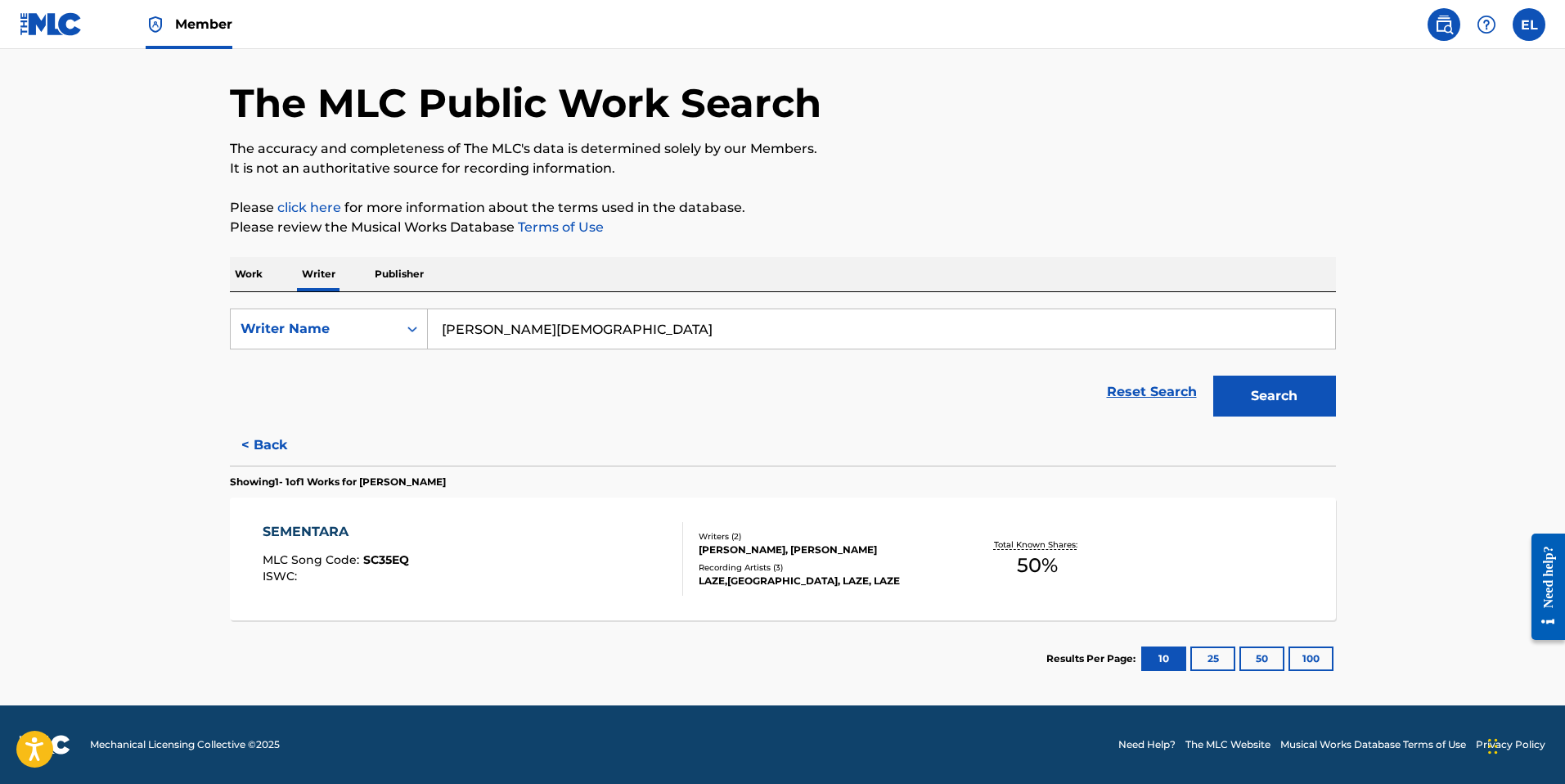
click at [342, 529] on div "SEMENTARA" at bounding box center [336, 531] width 147 height 20
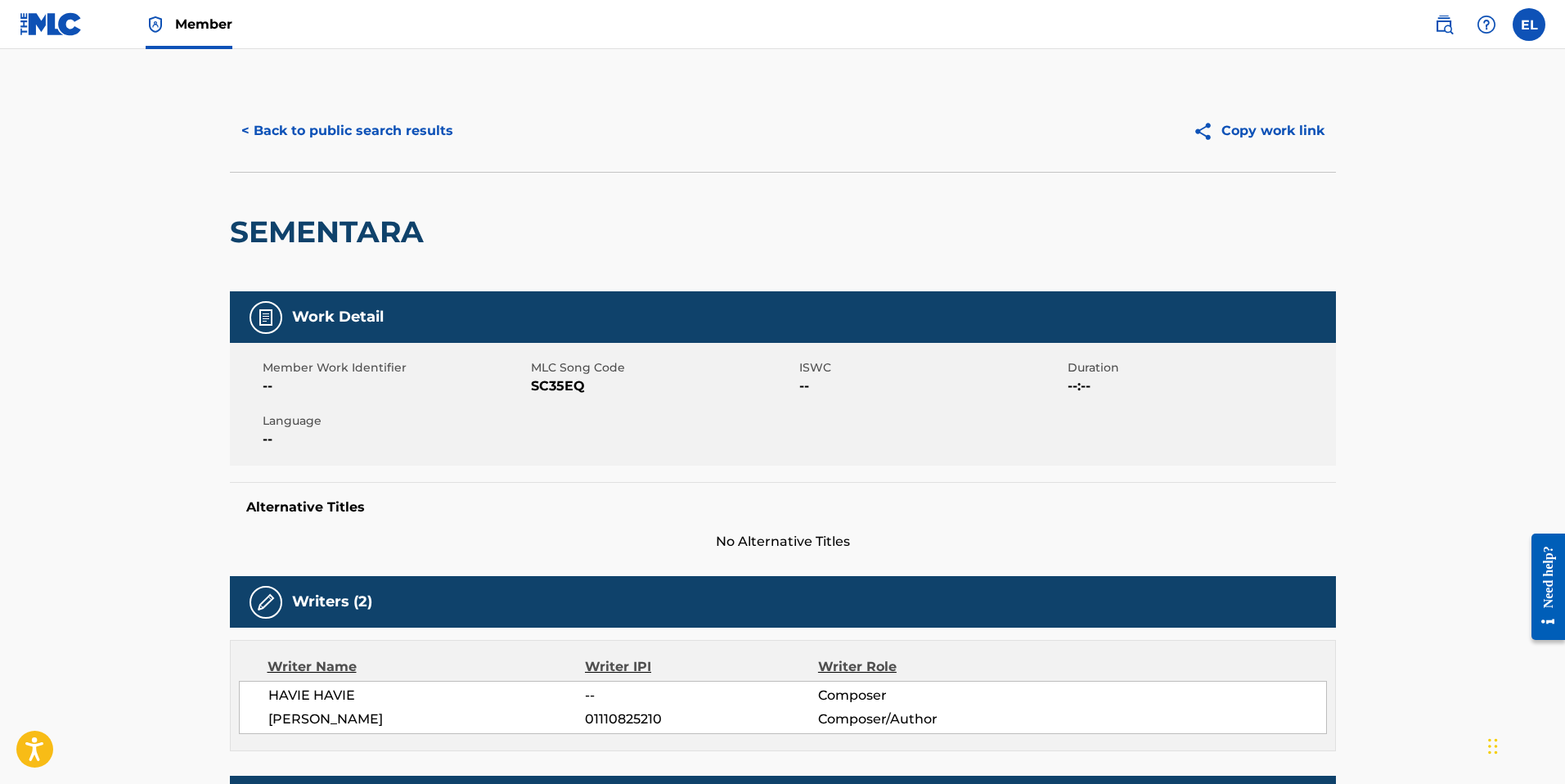
click at [563, 388] on span "SC35EQ" at bounding box center [663, 386] width 265 height 20
copy span "SC35EQ"
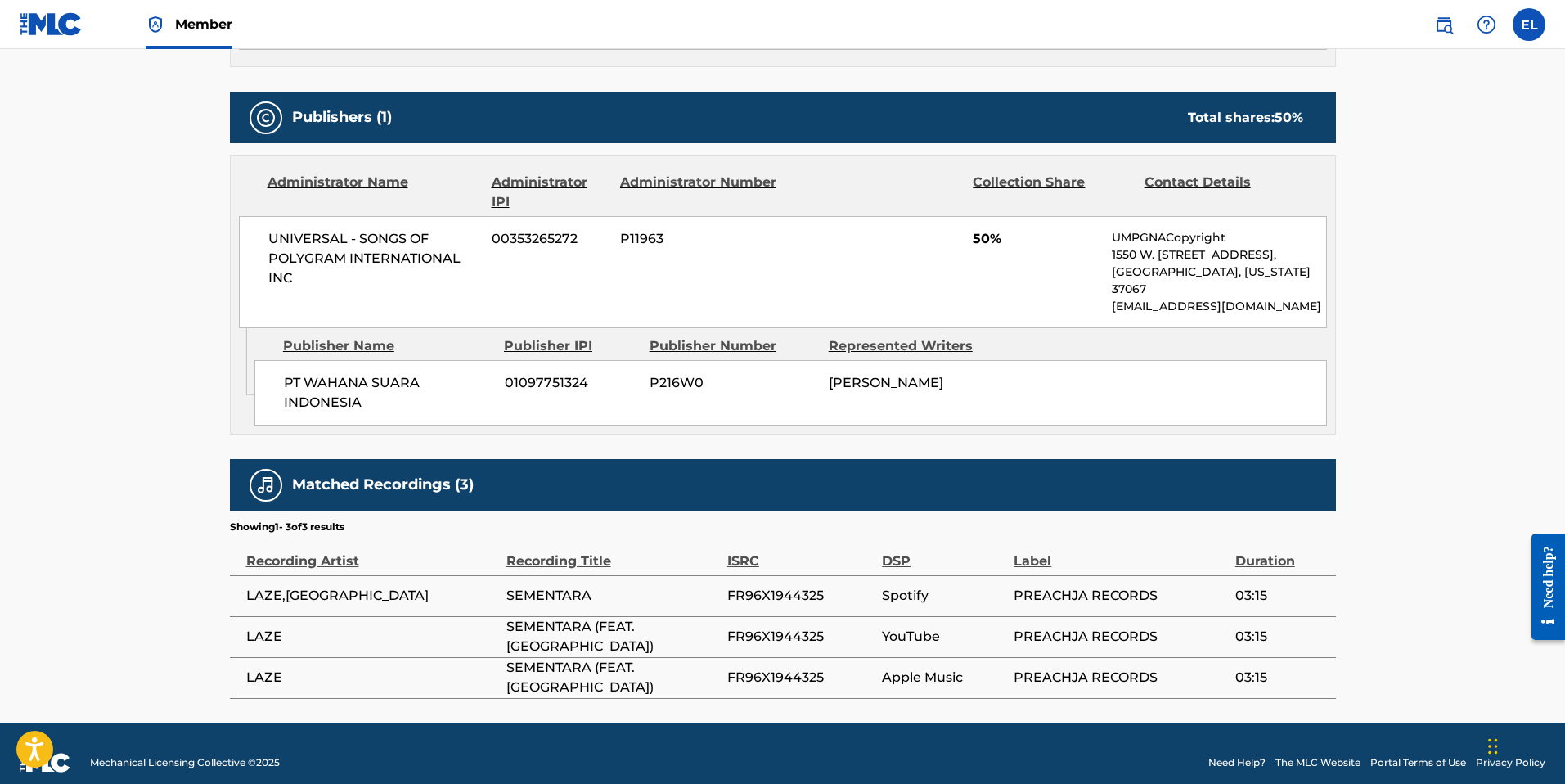
scroll to position [685, 0]
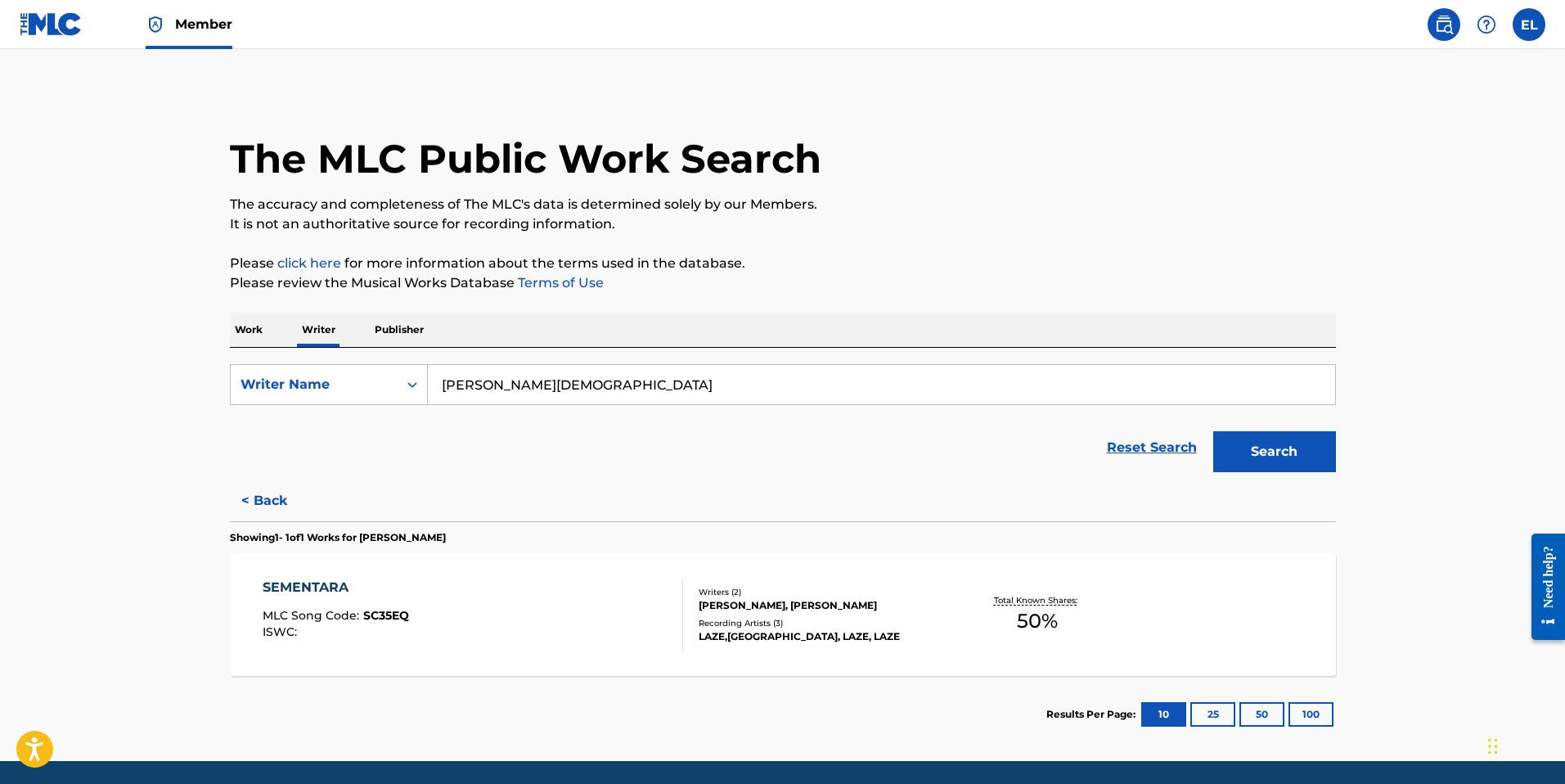
click at [267, 506] on button "< Back" at bounding box center [278, 501] width 98 height 41
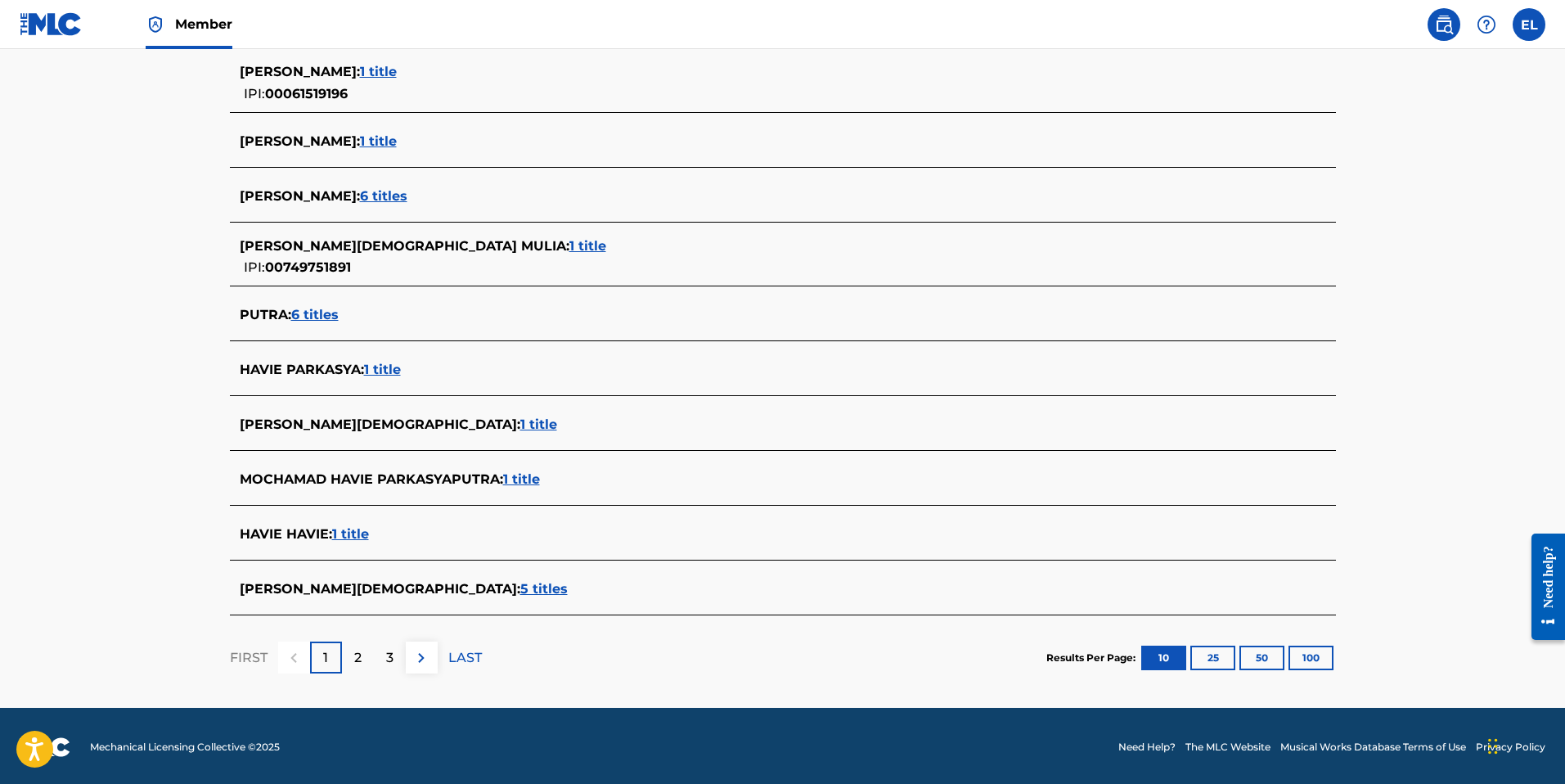
scroll to position [461, 0]
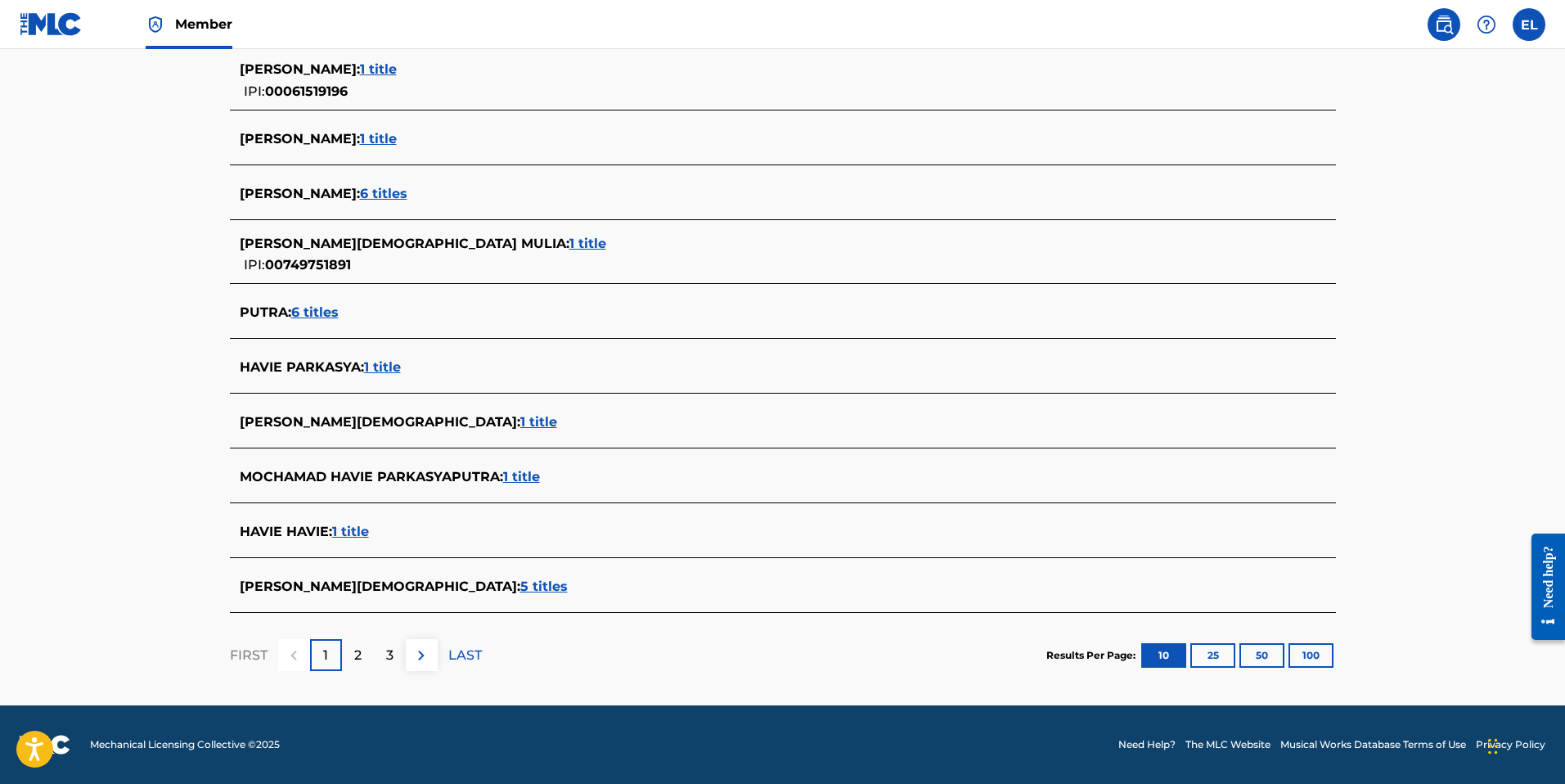
click at [317, 308] on span "6 titles" at bounding box center [315, 312] width 48 height 15
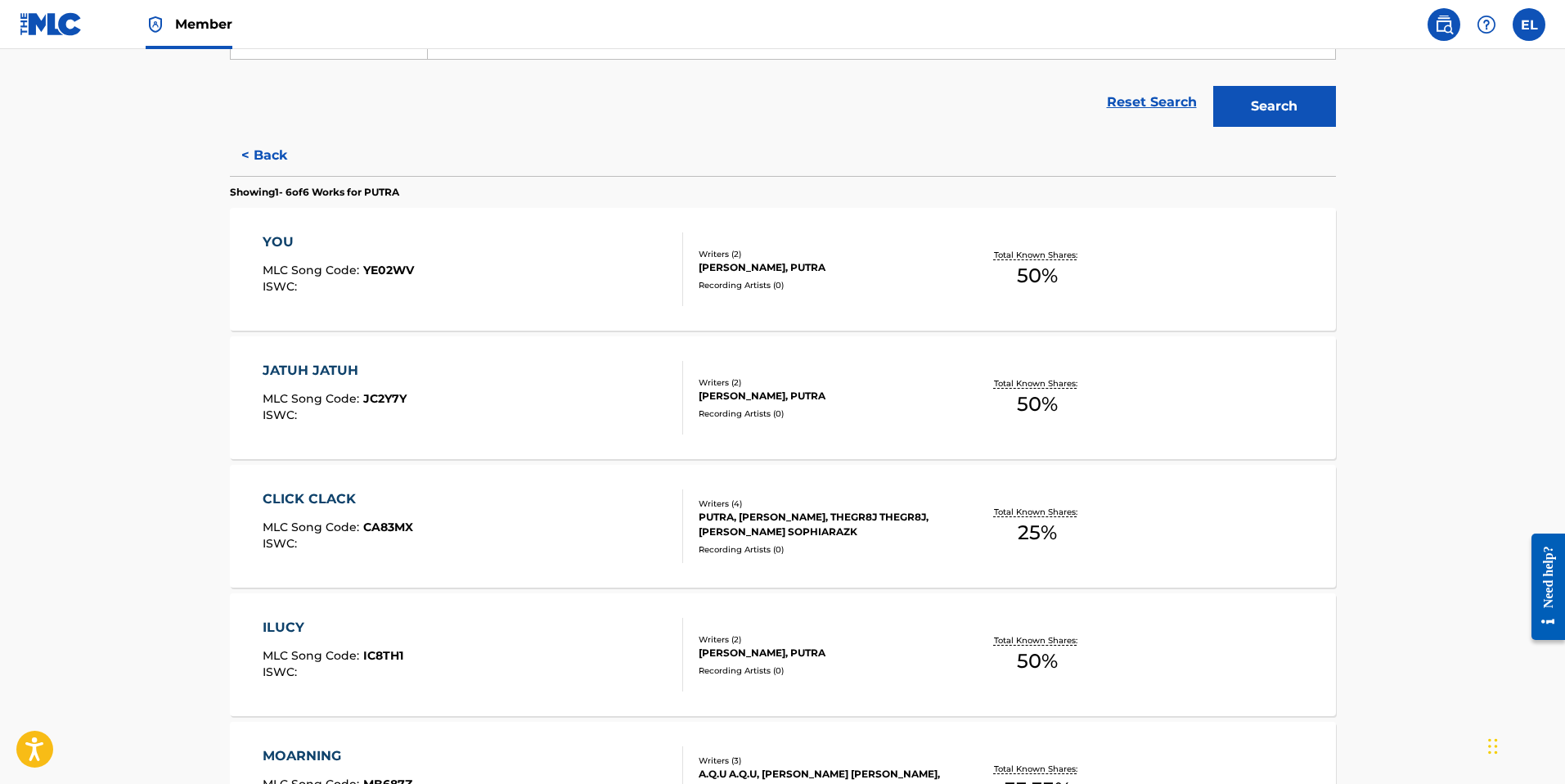
scroll to position [0, 0]
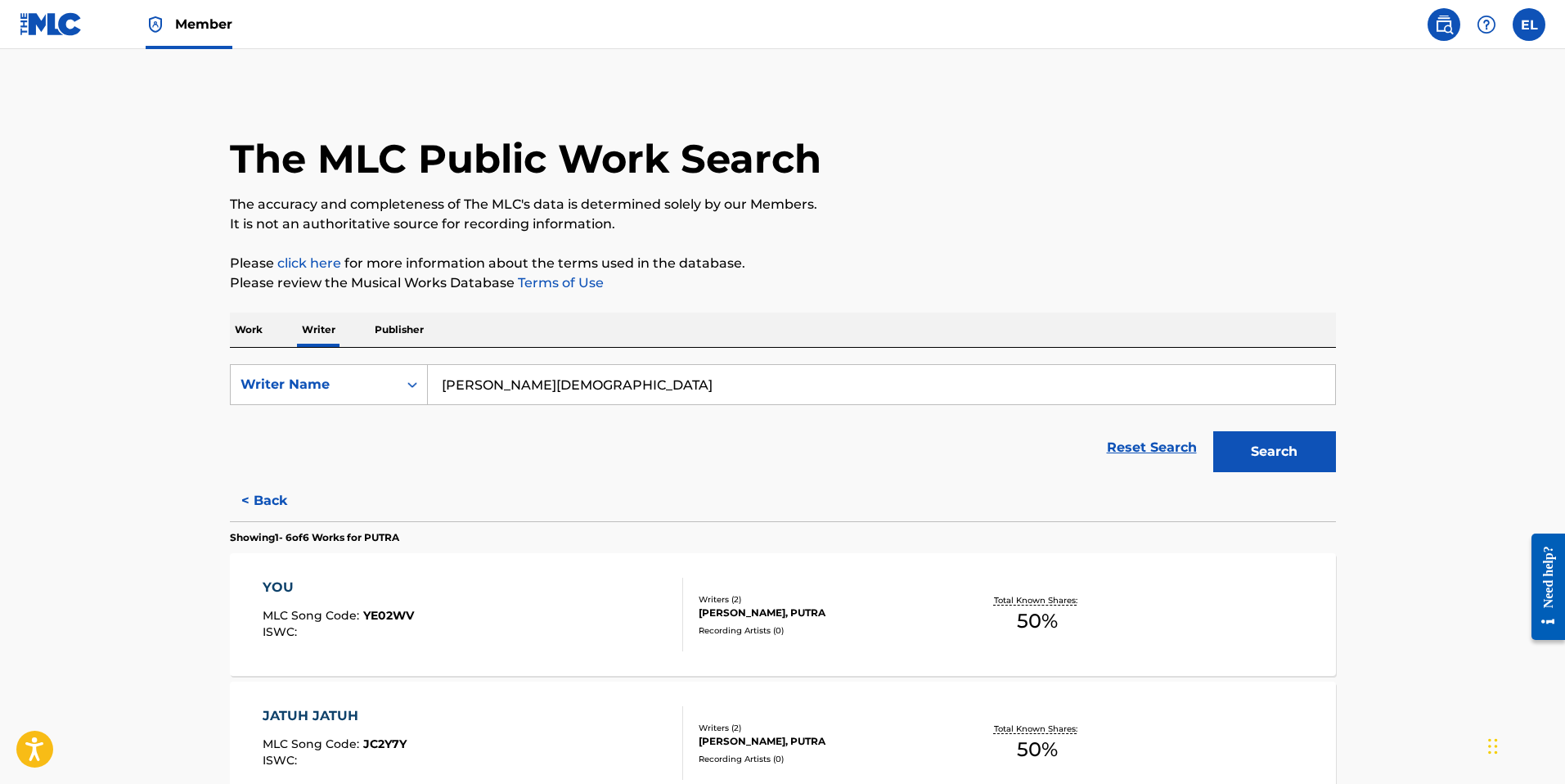
click at [277, 493] on button "< Back" at bounding box center [278, 501] width 98 height 41
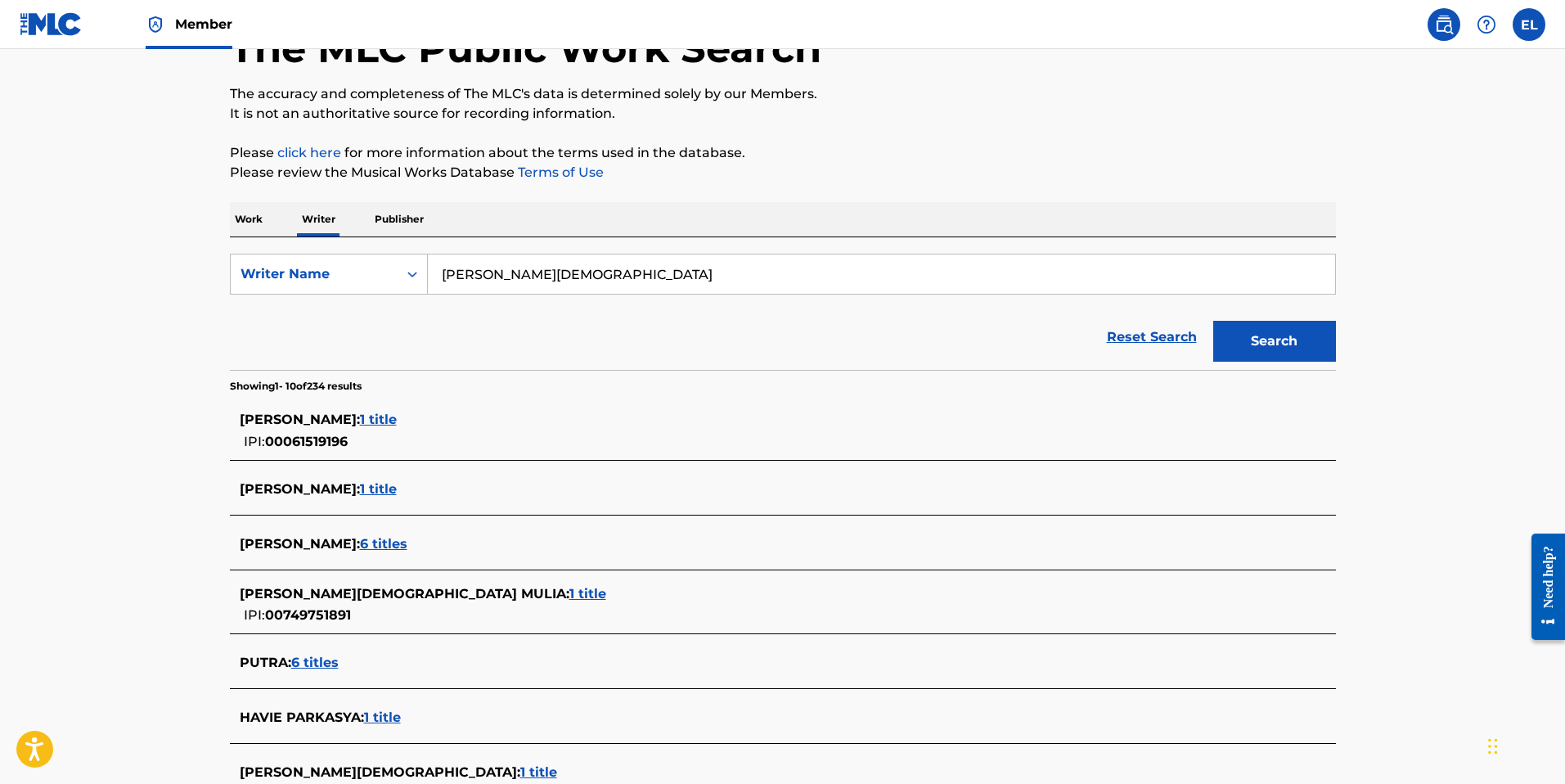
scroll to position [461, 0]
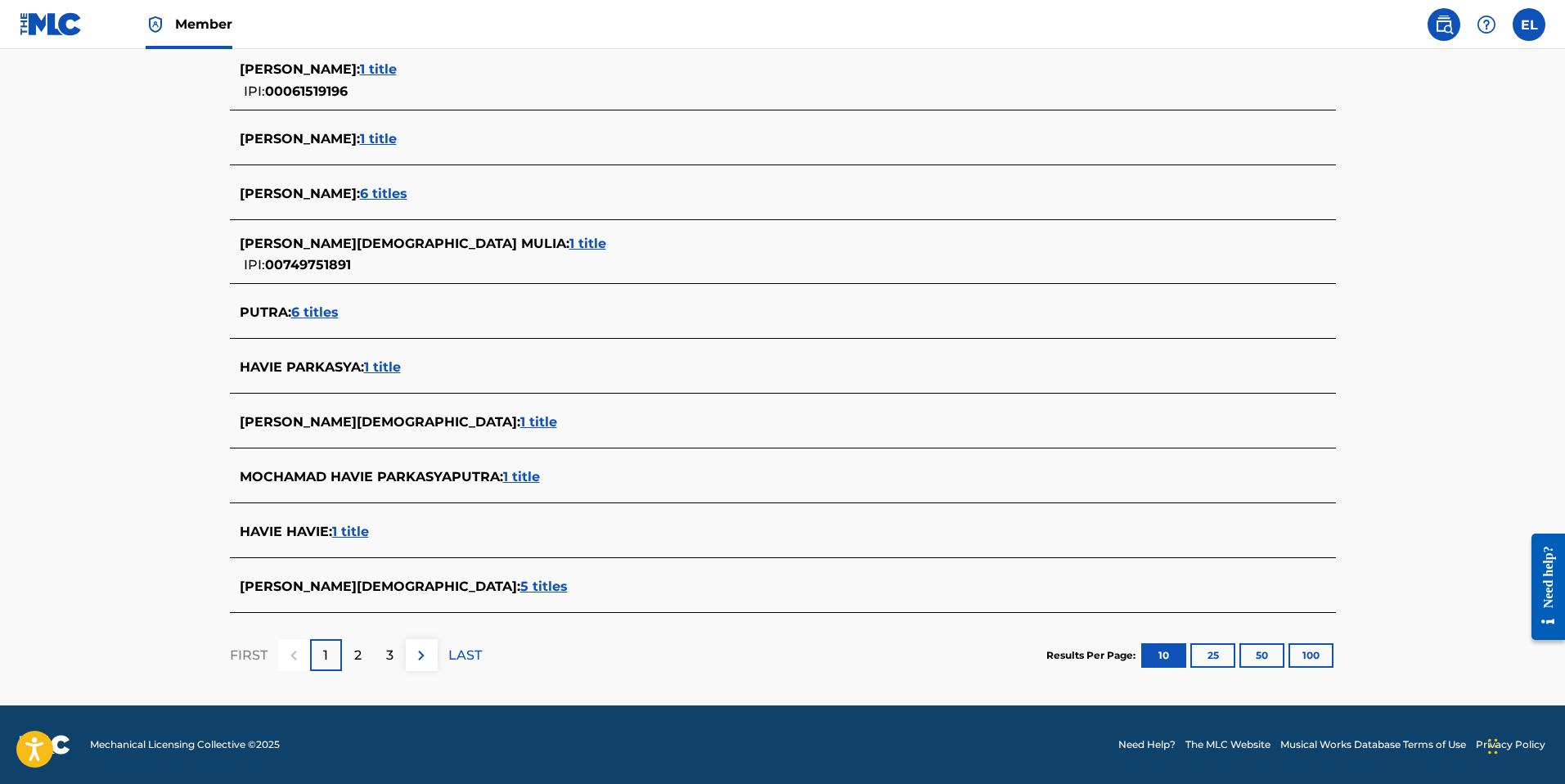
click at [350, 656] on div "2" at bounding box center [358, 654] width 32 height 32
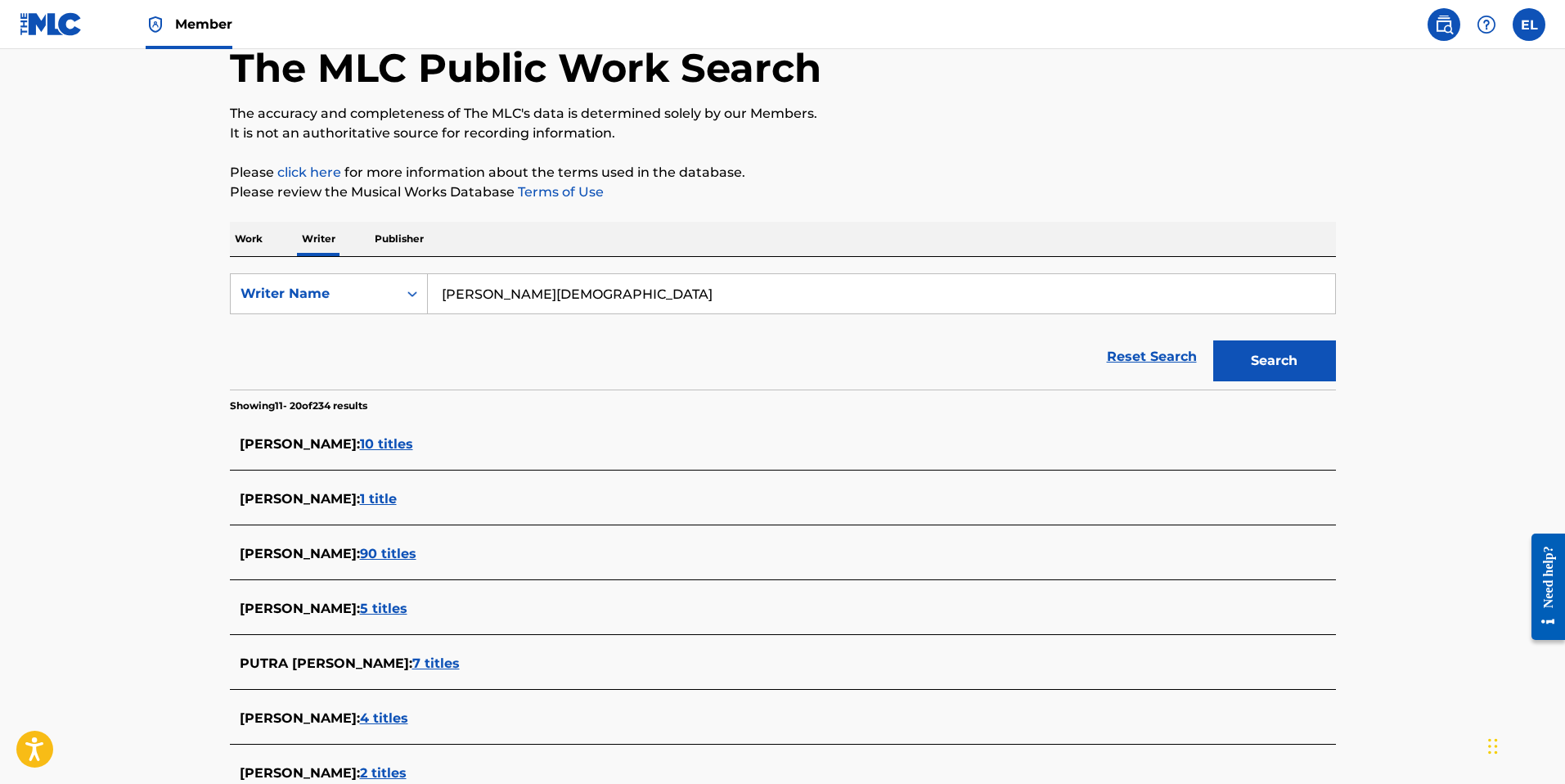
scroll to position [0, 0]
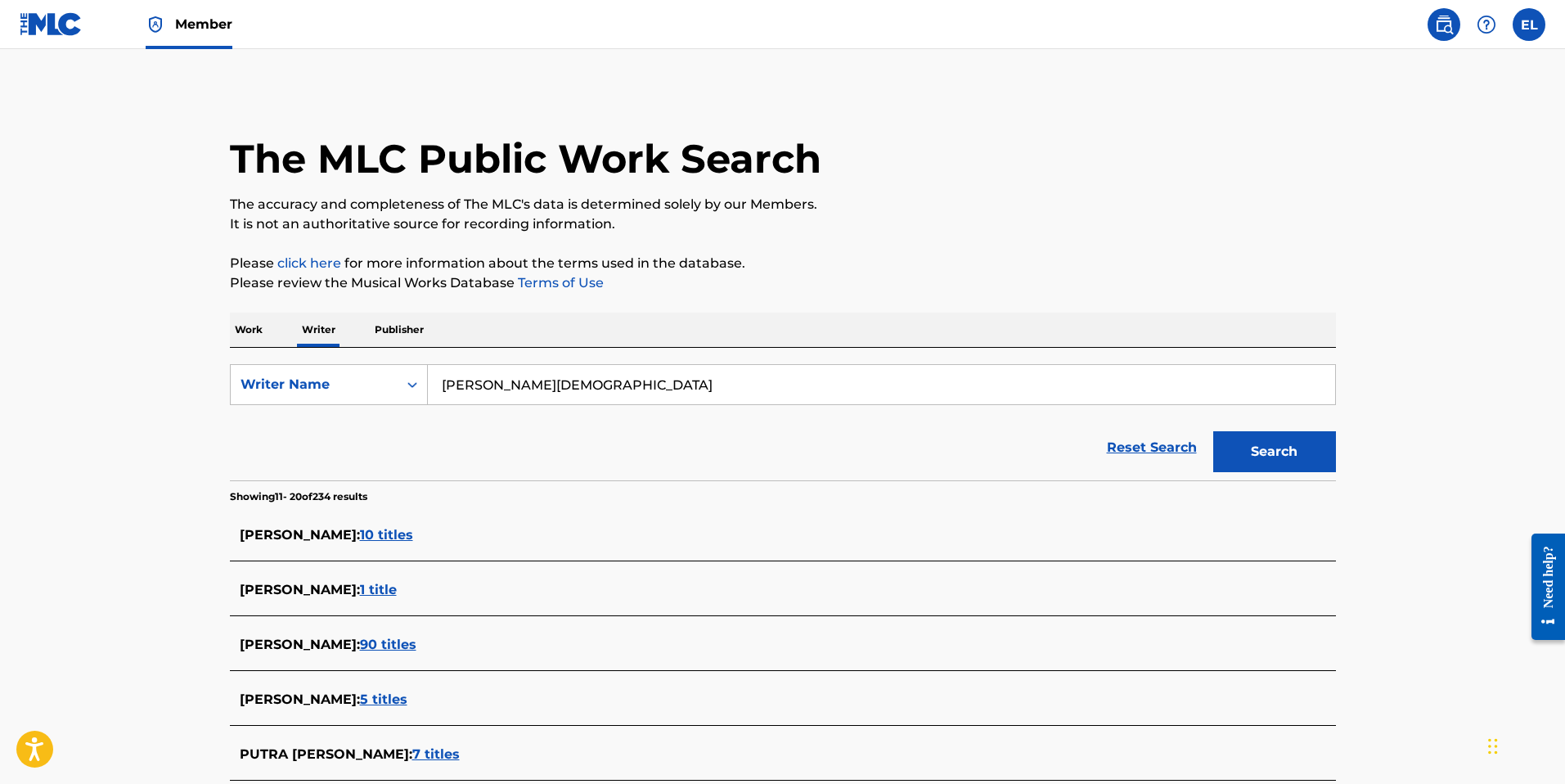
click at [636, 394] on input "[PERSON_NAME][DEMOGRAPHIC_DATA]" at bounding box center [881, 385] width 907 height 39
click at [635, 394] on input "[PERSON_NAME][DEMOGRAPHIC_DATA]" at bounding box center [881, 385] width 907 height 39
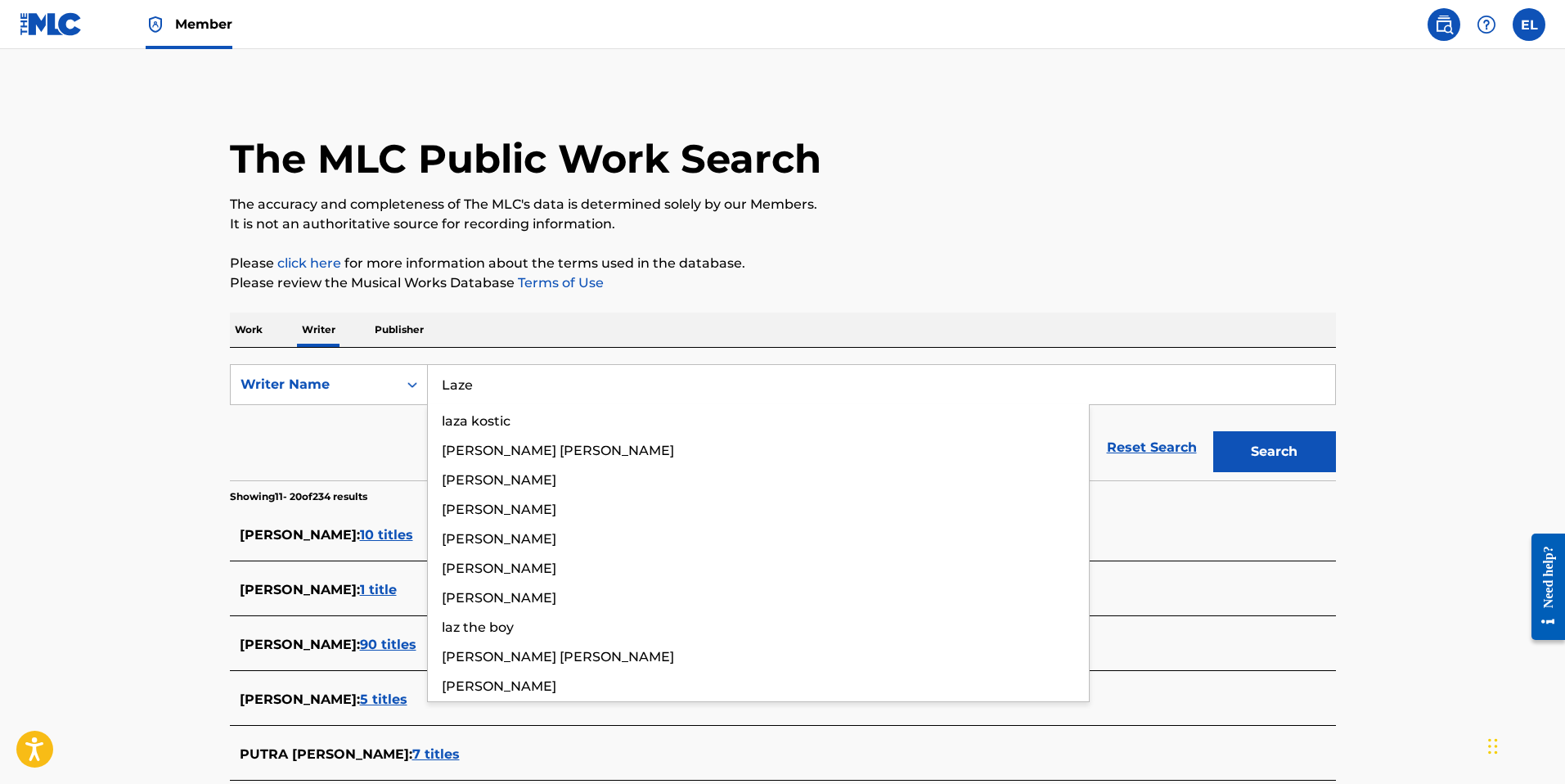
type input "Laze"
click at [1213, 431] on button "Search" at bounding box center [1275, 451] width 123 height 41
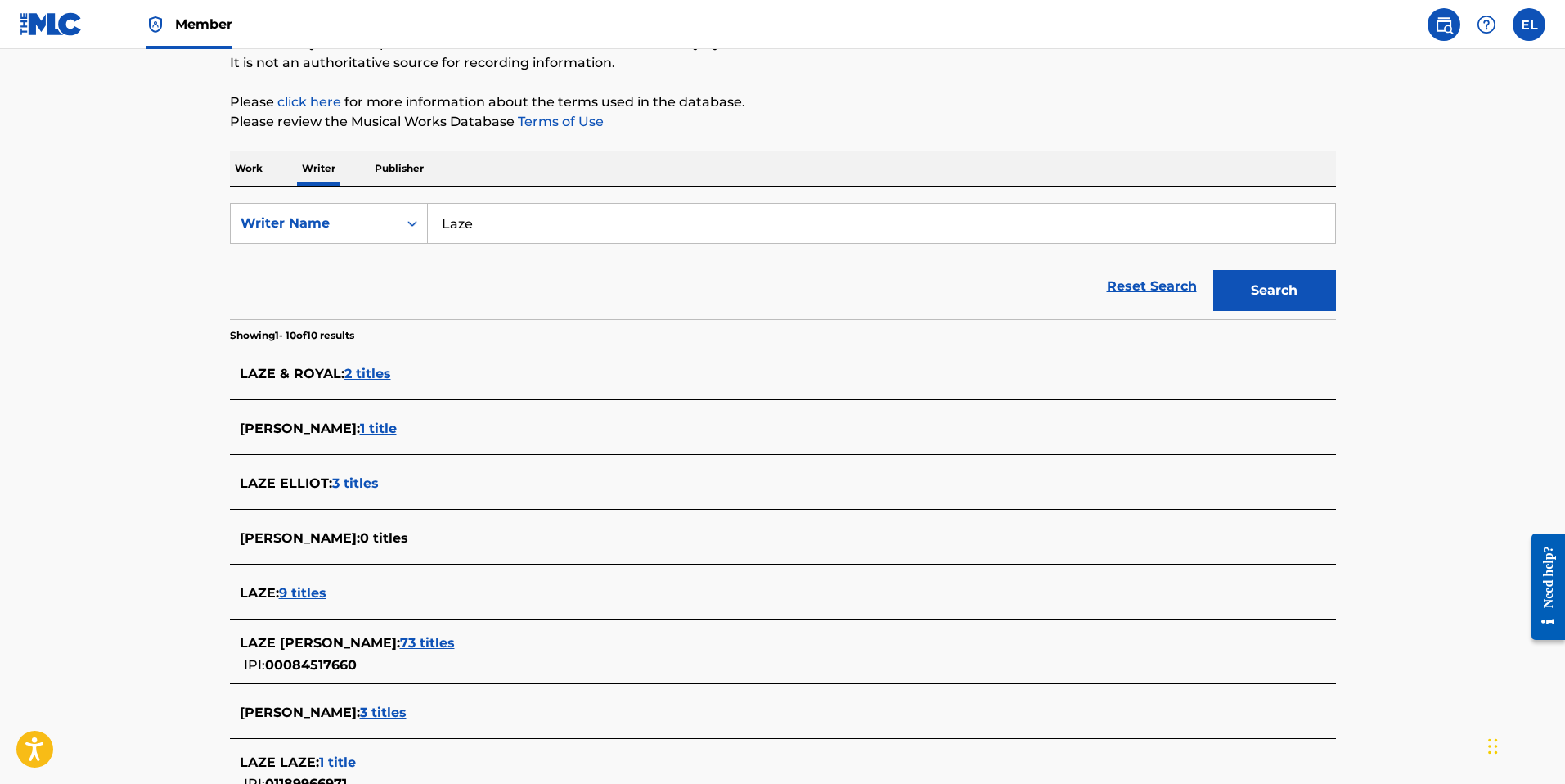
scroll to position [179, 0]
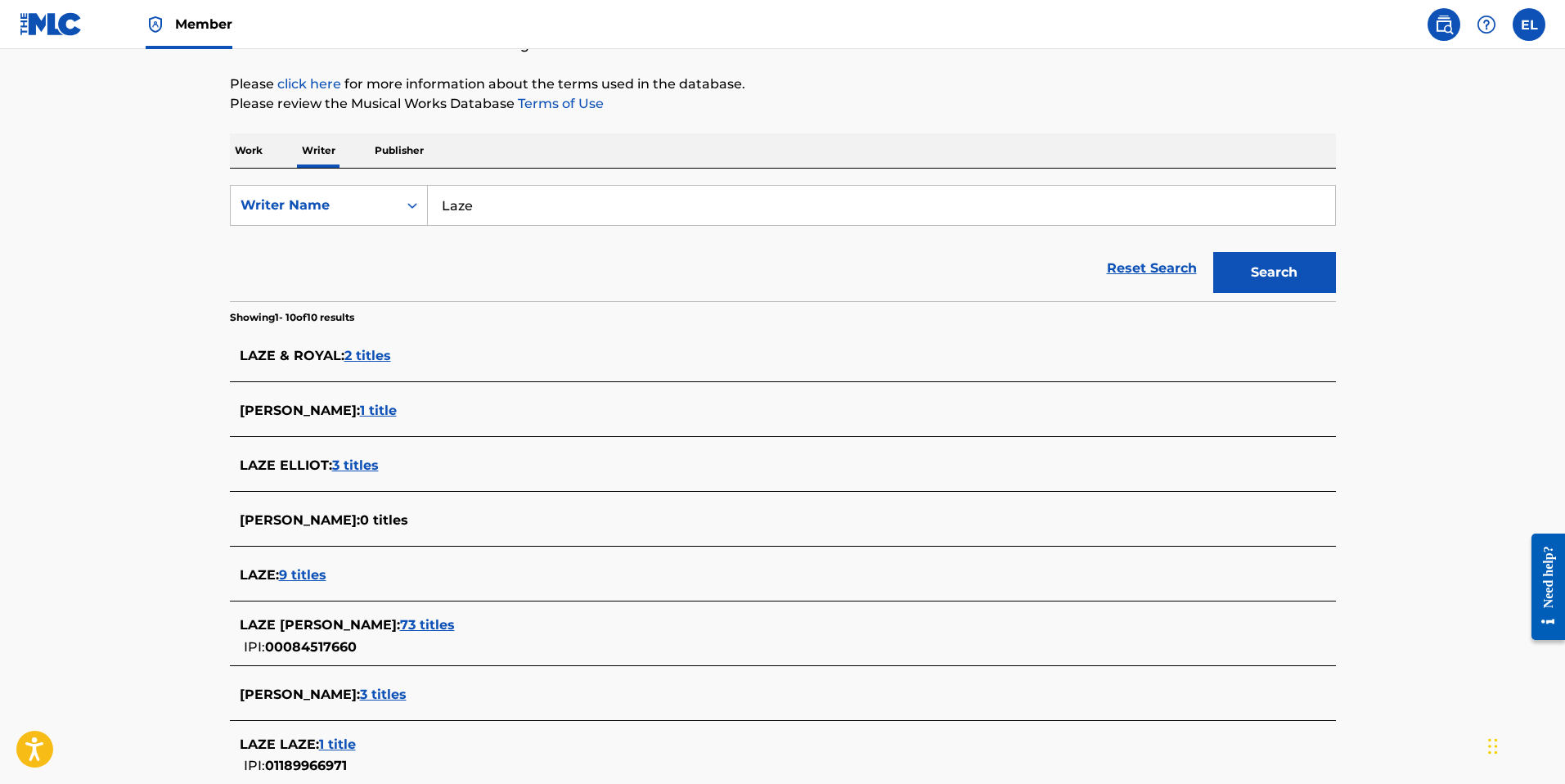
click at [316, 574] on span "9 titles" at bounding box center [303, 574] width 48 height 15
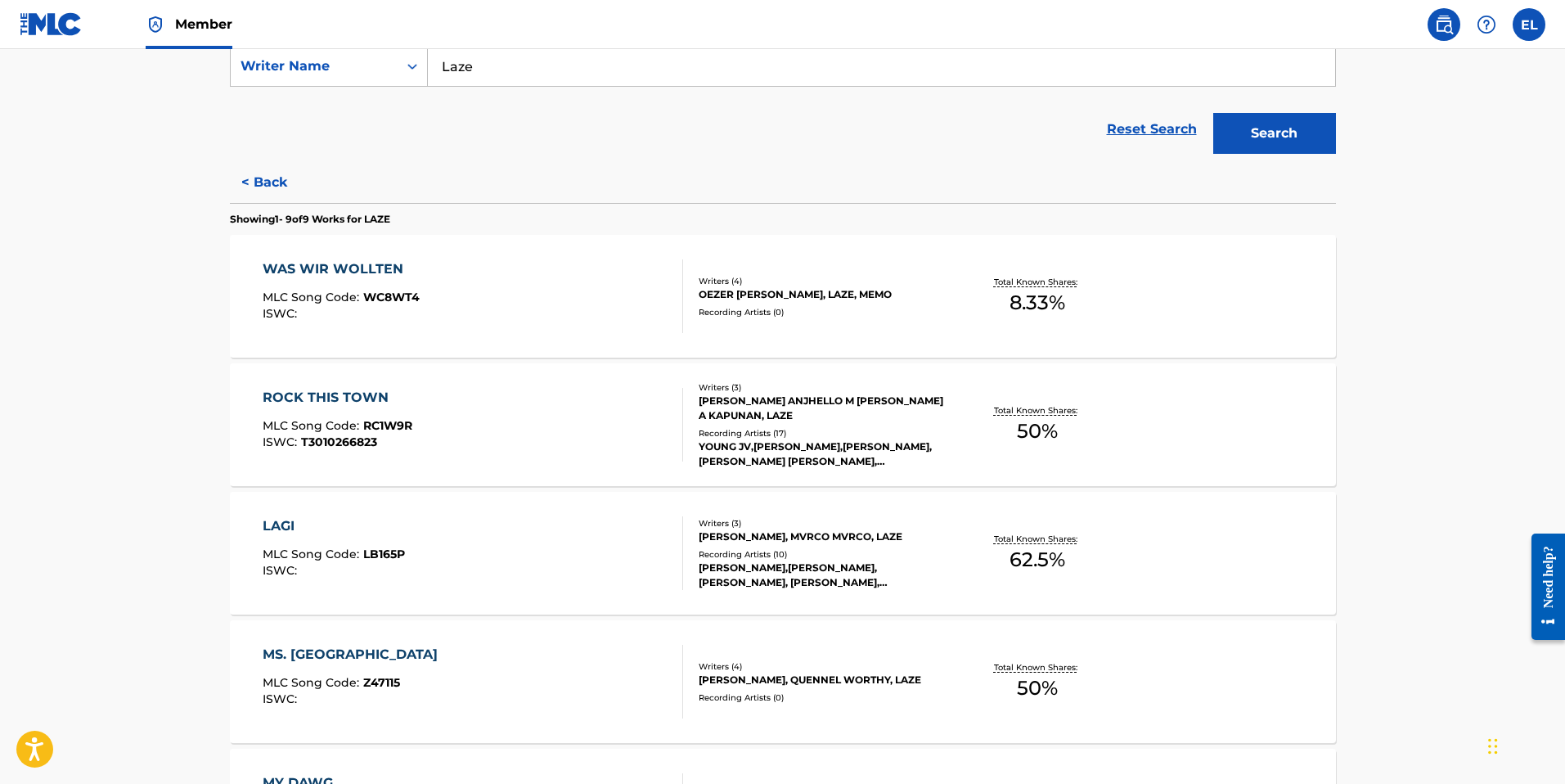
scroll to position [322, 0]
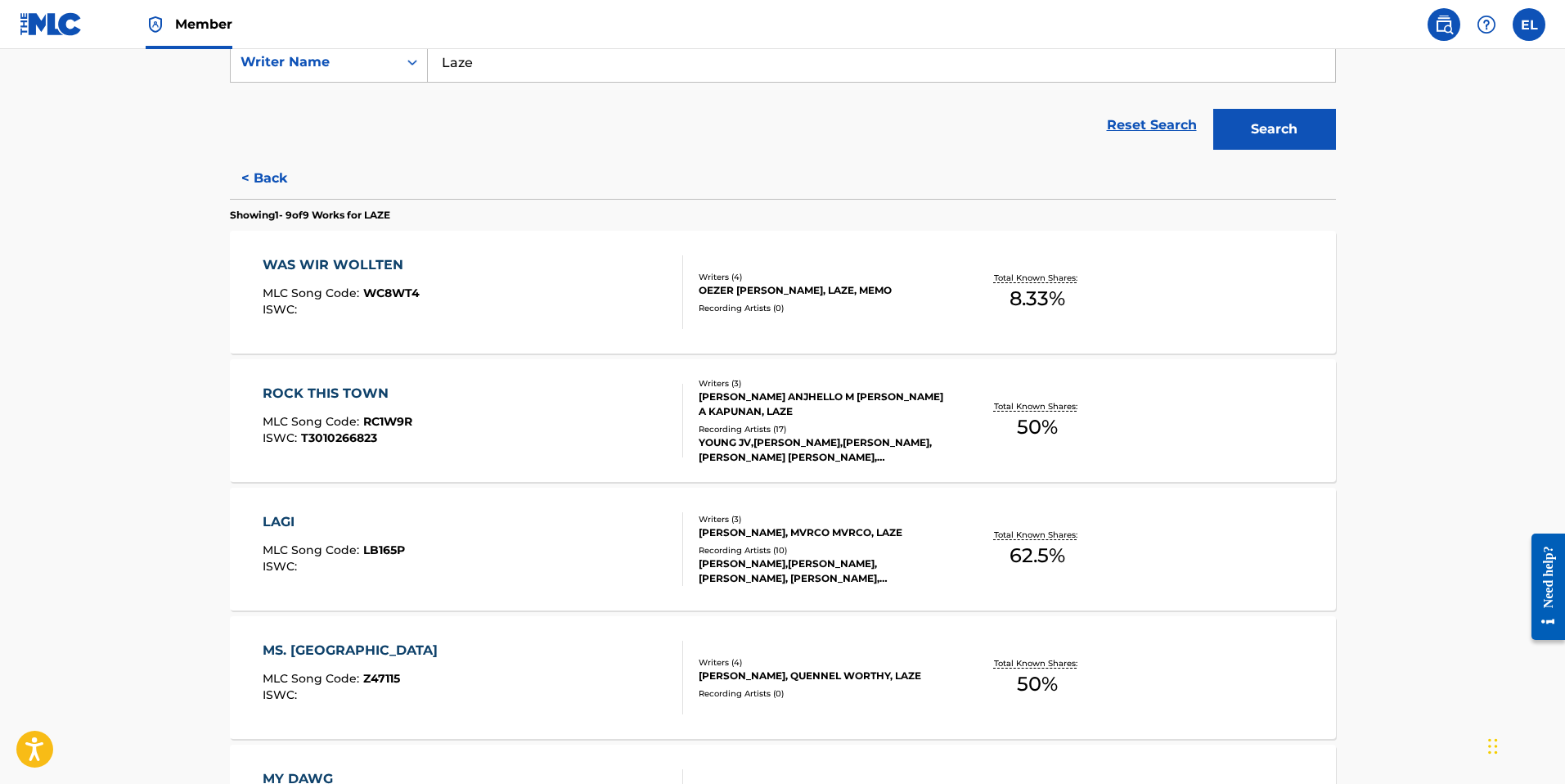
click at [283, 519] on div "LAGI" at bounding box center [334, 521] width 143 height 20
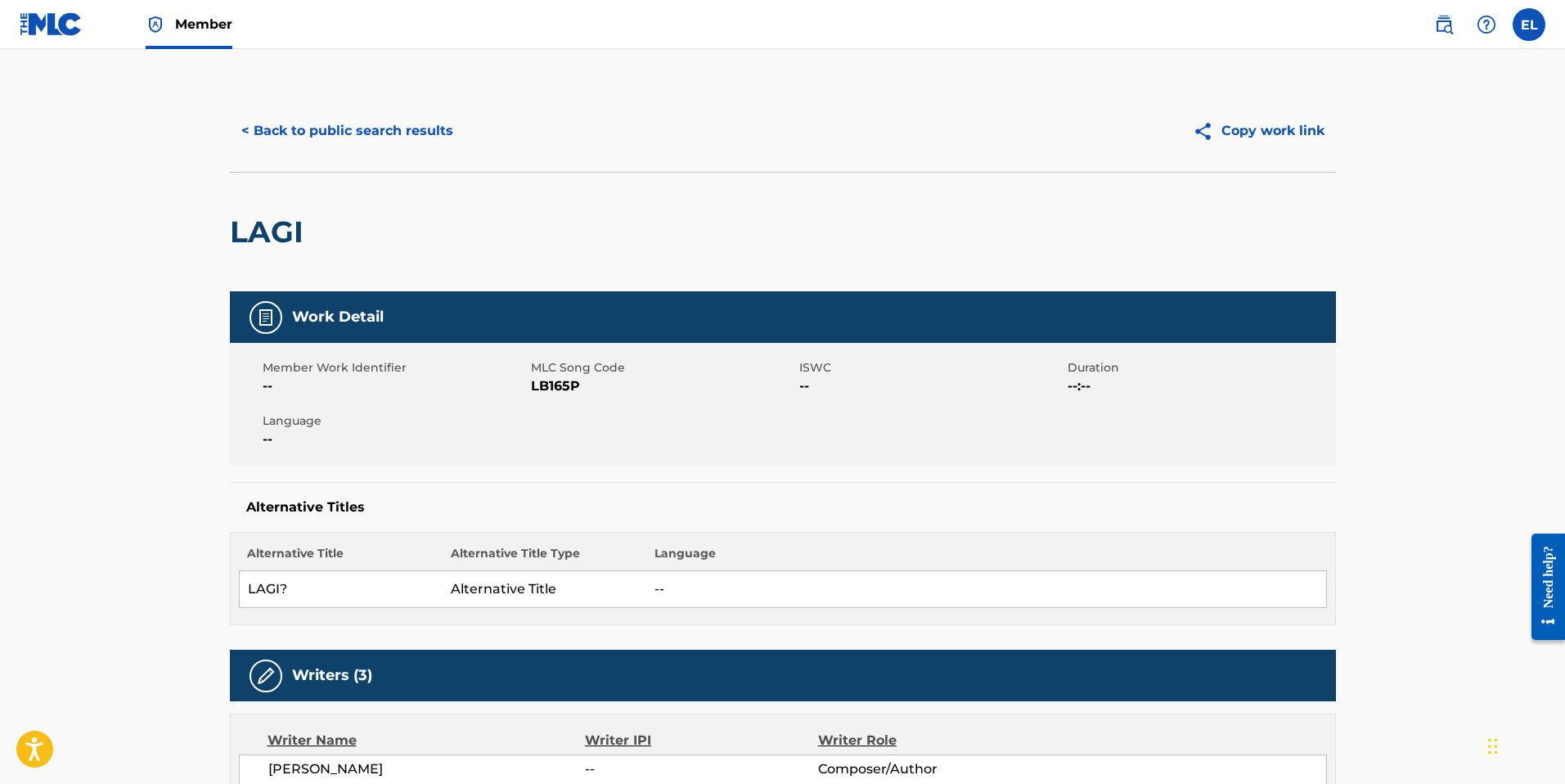
click at [574, 386] on span "LB165P" at bounding box center [663, 386] width 265 height 20
copy span "LB165P"
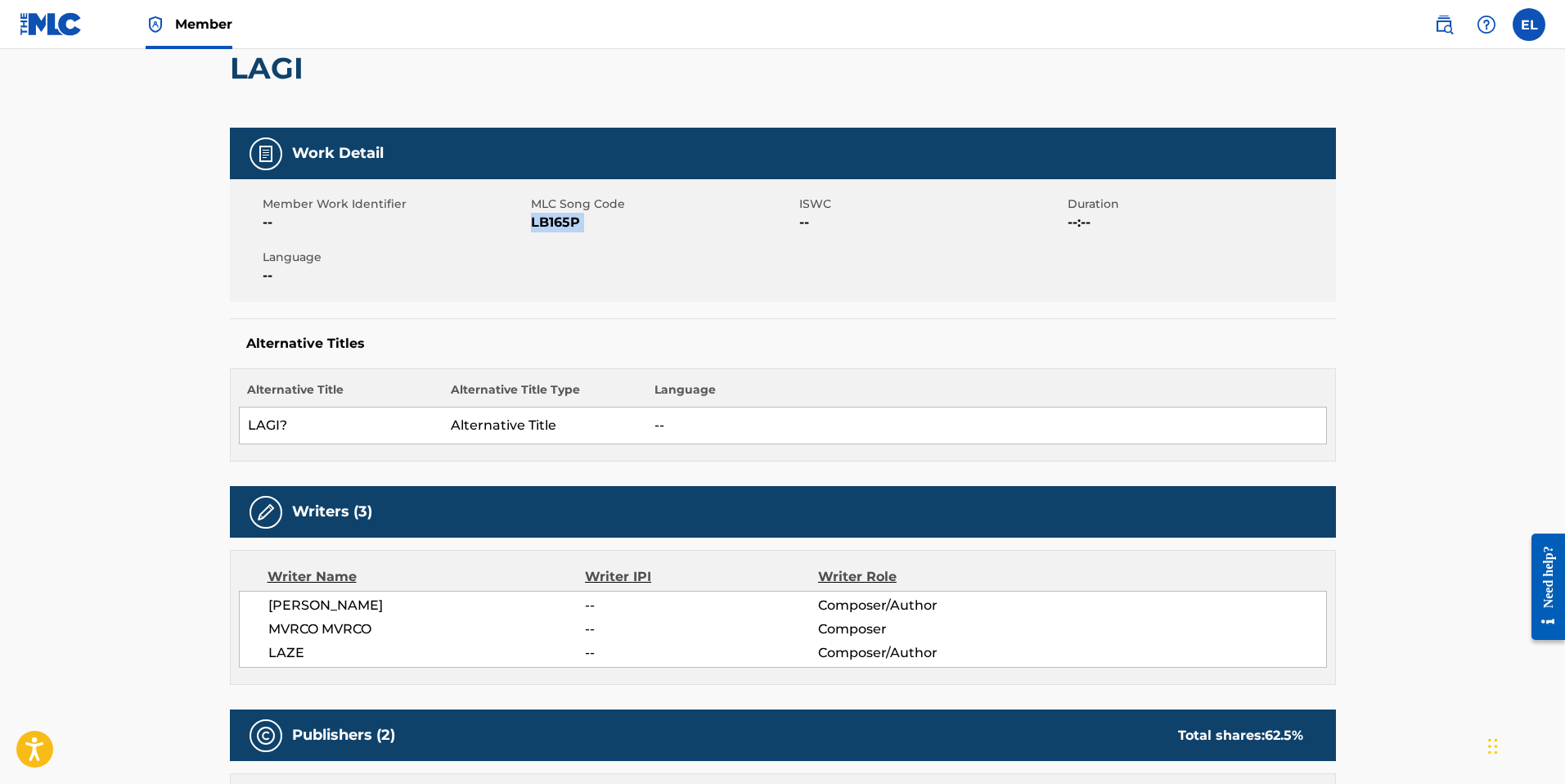
scroll to position [19, 0]
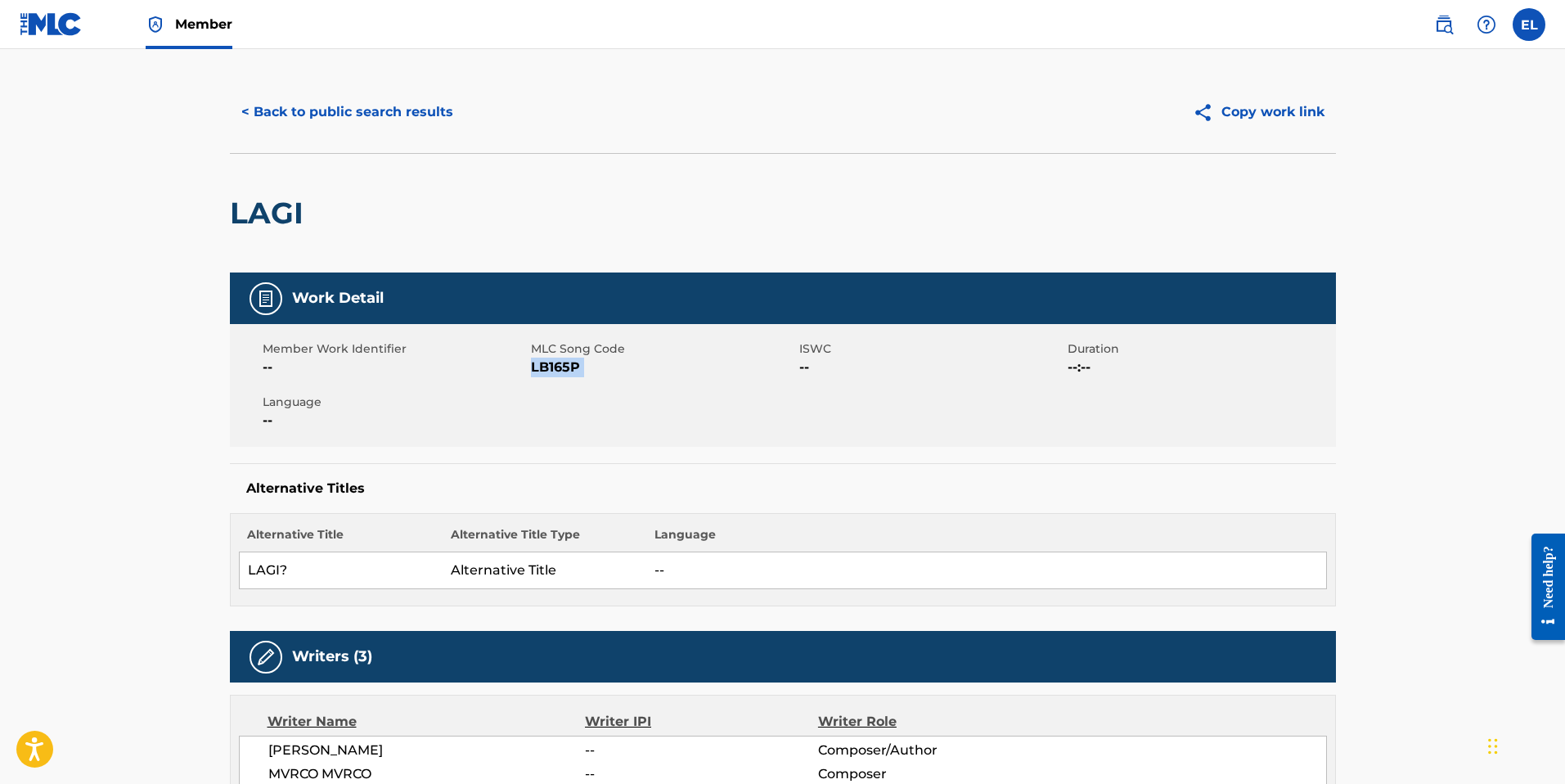
click at [336, 123] on button "< Back to public search results" at bounding box center [346, 112] width 235 height 41
